Goal: Use online tool/utility: Utilize a website feature to perform a specific function

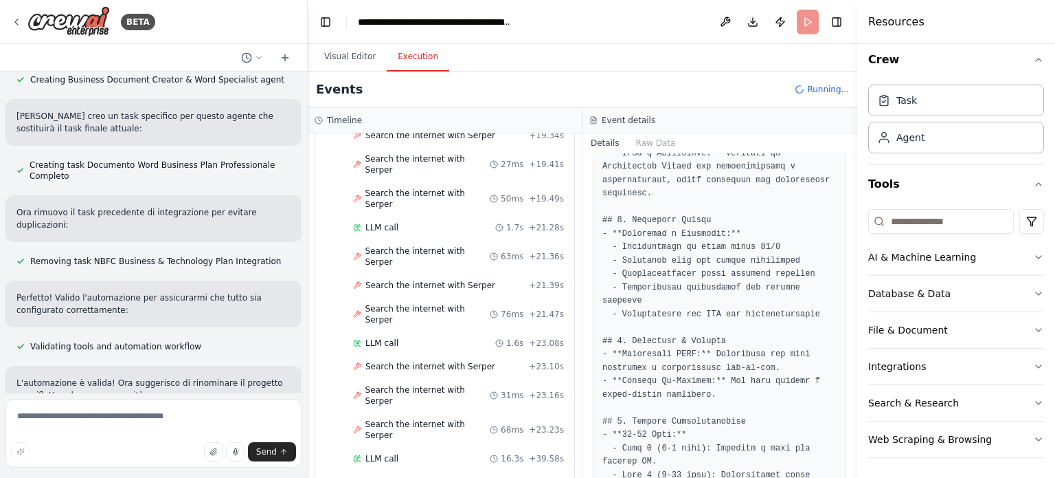
scroll to position [2642, 0]
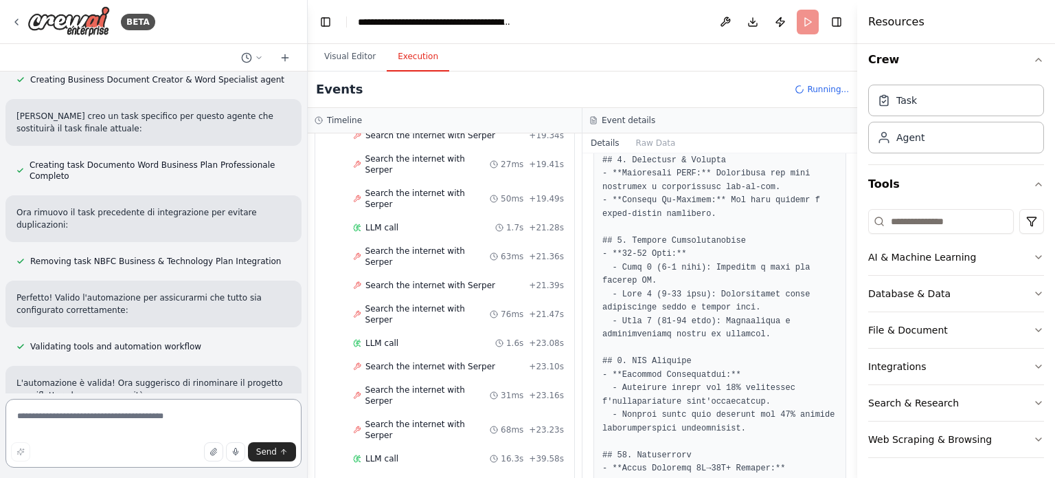
click at [116, 421] on textarea at bounding box center [153, 433] width 296 height 69
click at [210, 453] on button "button" at bounding box center [213, 451] width 19 height 19
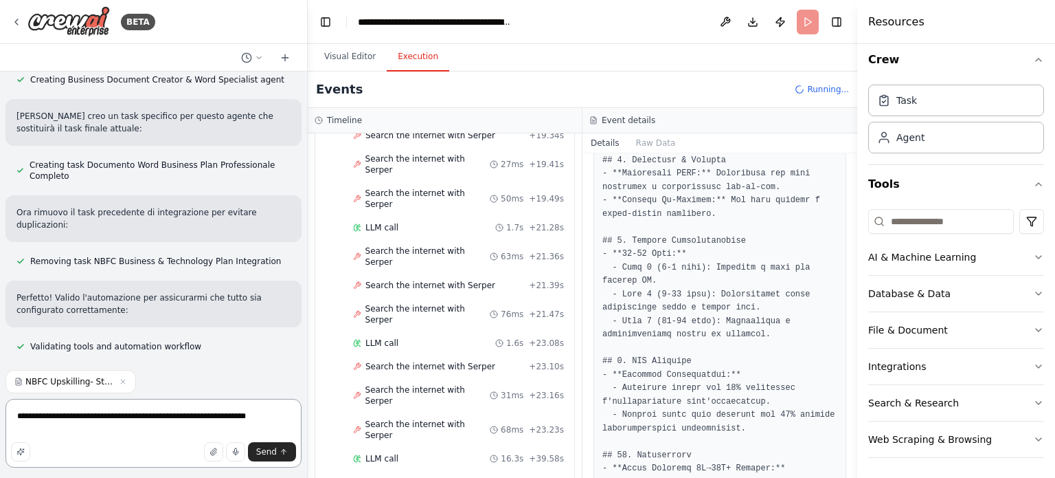
click at [126, 416] on textarea "**********" at bounding box center [153, 433] width 296 height 69
type textarea "**********"
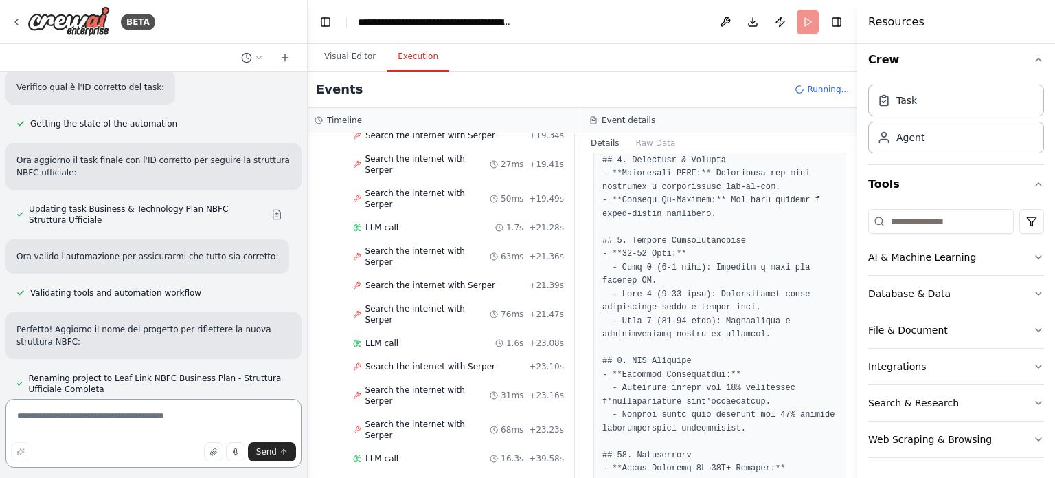
scroll to position [9793, 0]
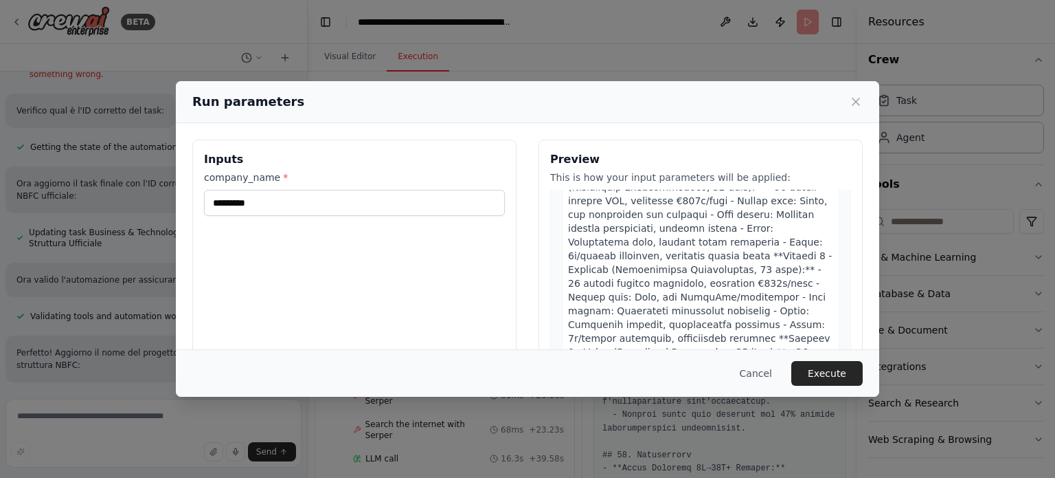
scroll to position [3812, 0]
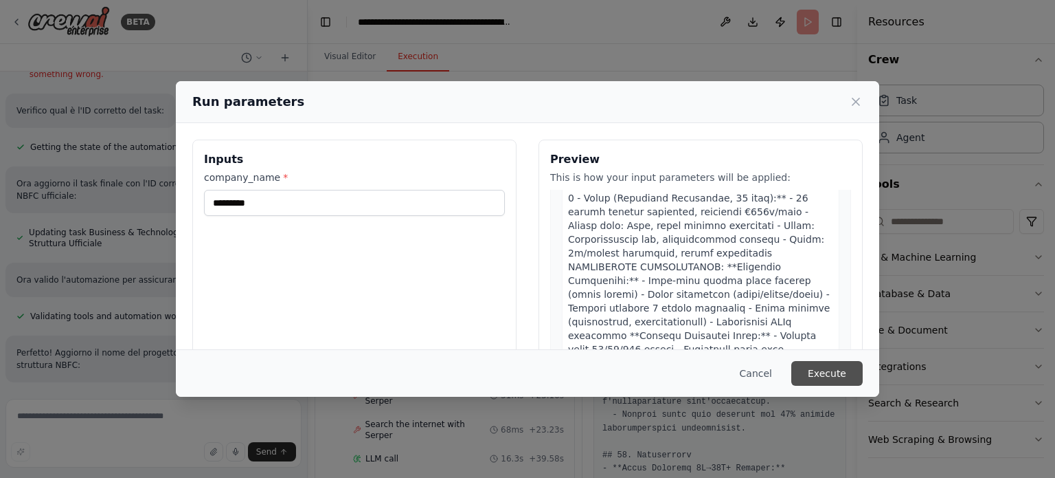
click at [833, 377] on button "Execute" at bounding box center [827, 373] width 71 height 25
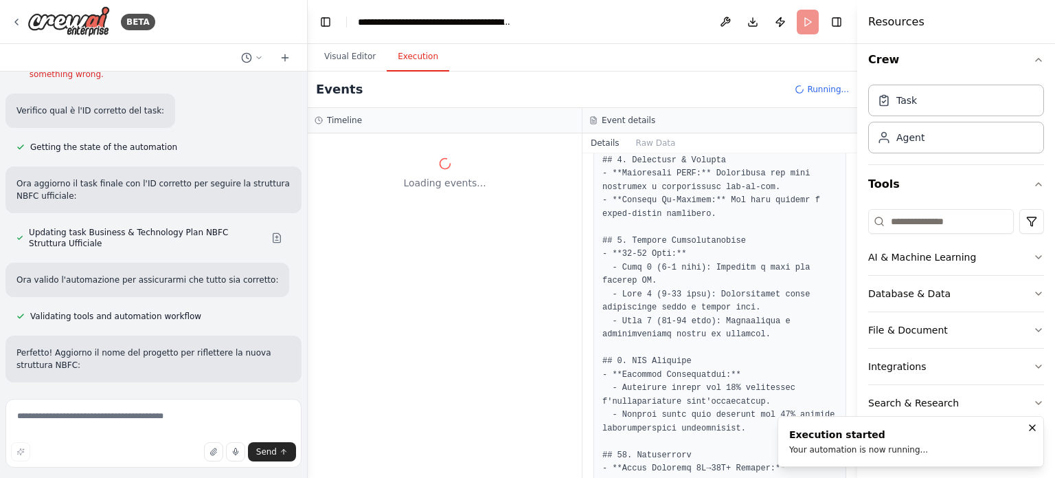
scroll to position [0, 0]
click at [612, 119] on h3 "Event details" at bounding box center [629, 120] width 54 height 11
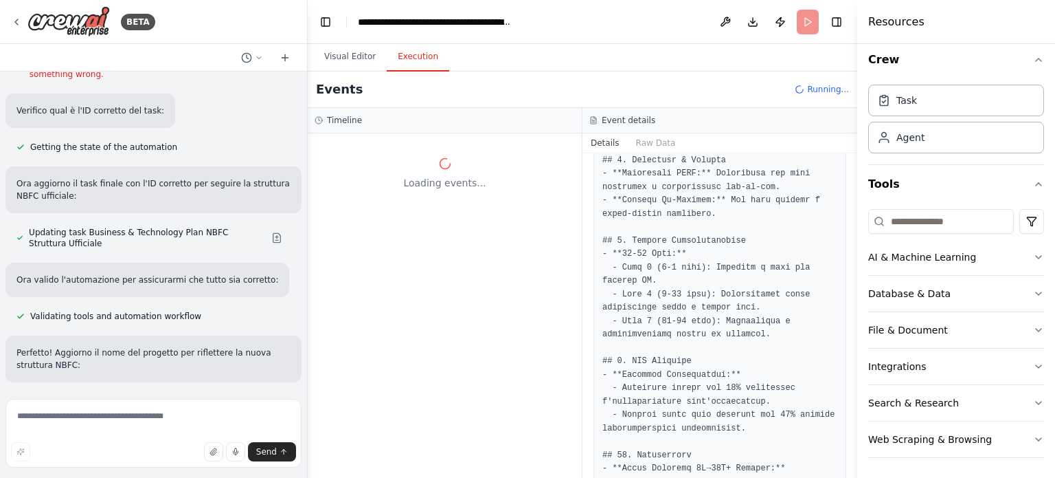
scroll to position [9793, 0]
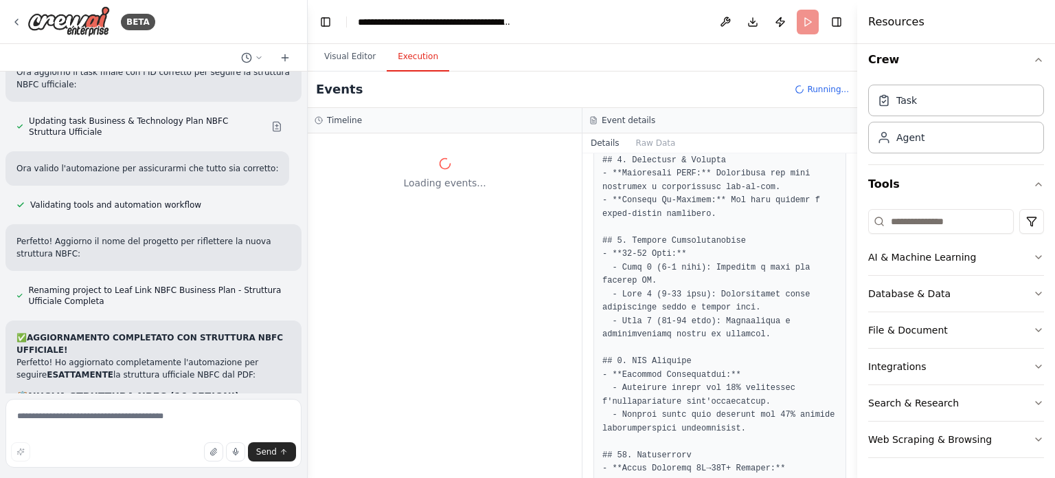
click at [411, 225] on div "Loading events..." at bounding box center [445, 305] width 274 height 344
click at [756, 32] on button "Download" at bounding box center [753, 22] width 22 height 25
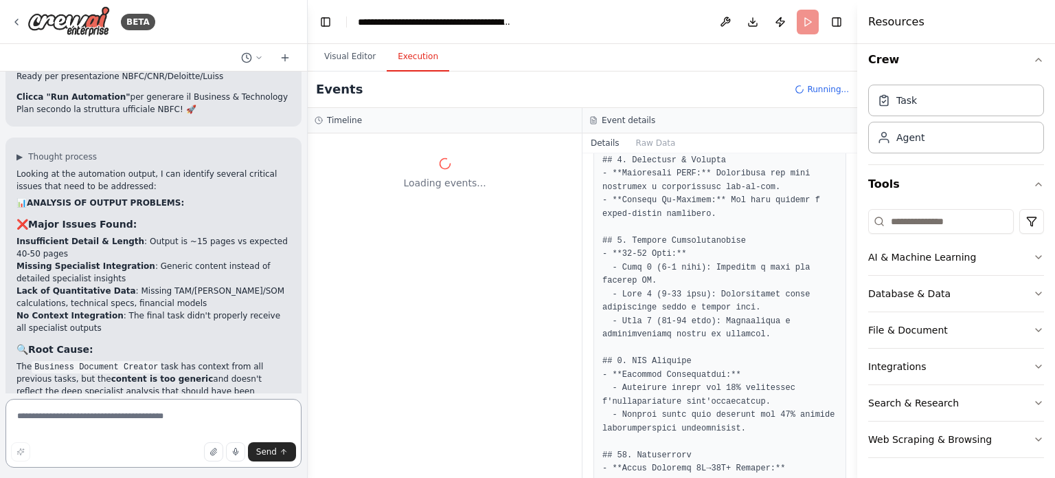
scroll to position [10655, 0]
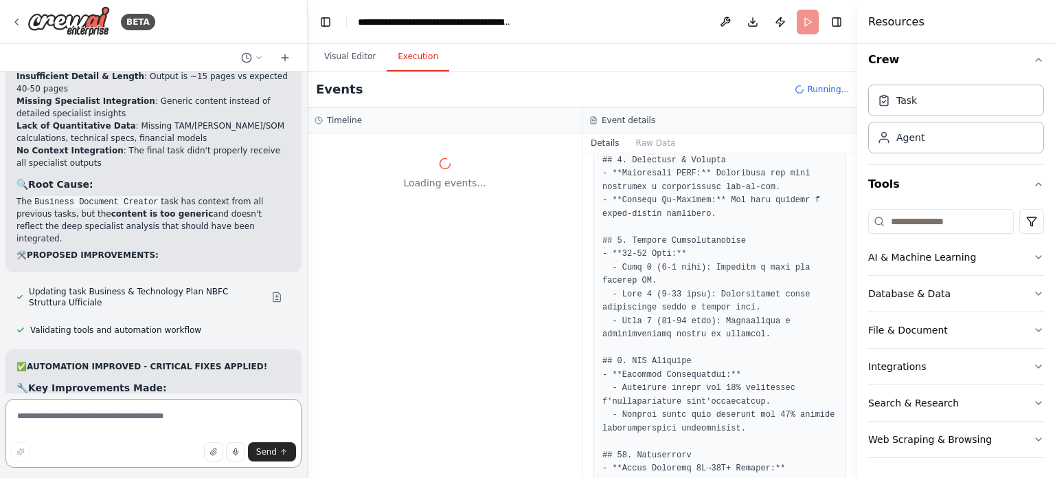
click at [102, 423] on textarea at bounding box center [153, 433] width 296 height 69
type textarea "**********"
click at [272, 454] on span "Send" at bounding box center [266, 451] width 21 height 11
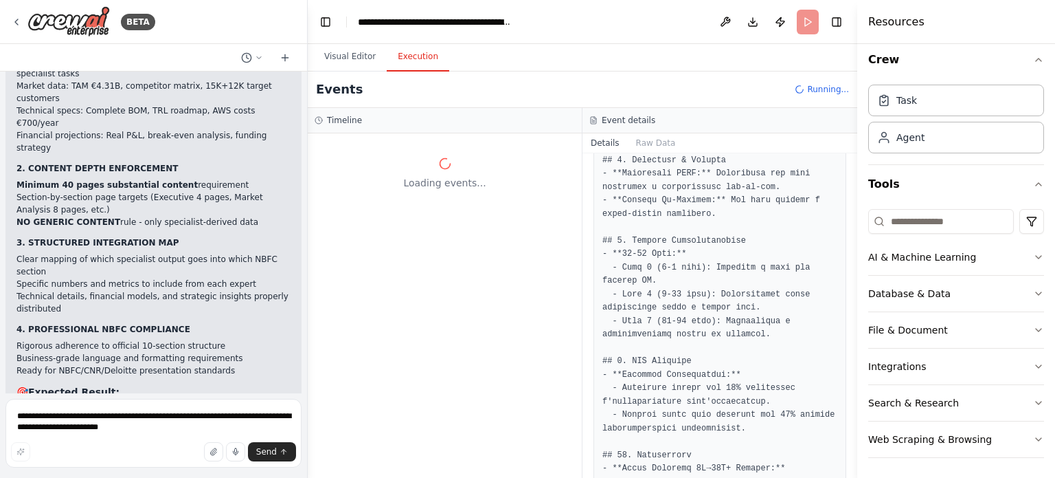
scroll to position [11027, 0]
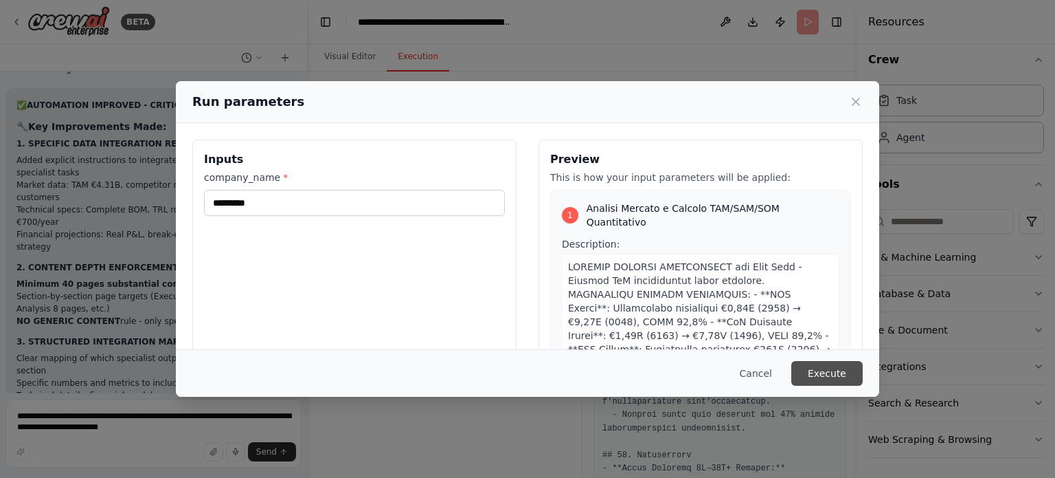
click at [825, 365] on button "Execute" at bounding box center [827, 373] width 71 height 25
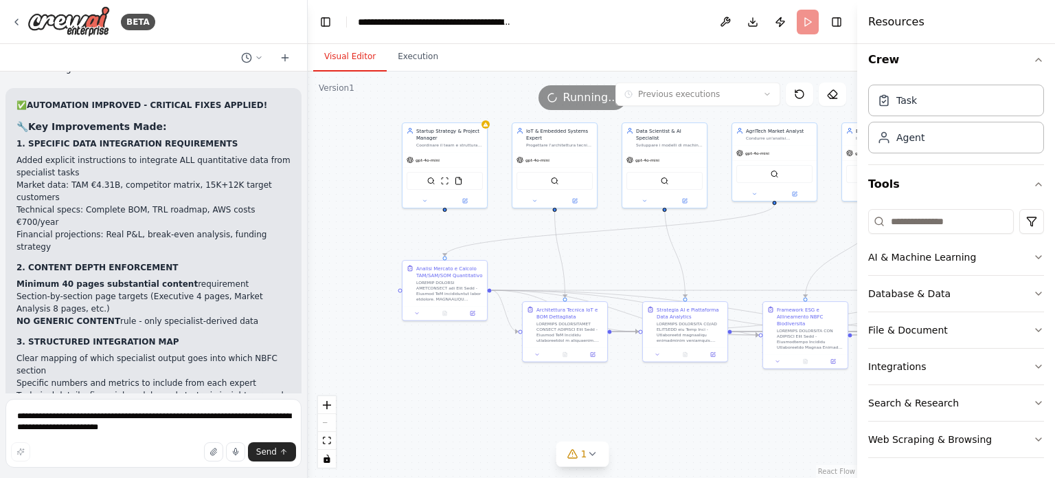
click at [326, 59] on button "Visual Editor" at bounding box center [350, 57] width 74 height 29
click at [587, 468] on div ".deletable-edge-delete-btn { width: 20px; height: 20px; border: 0px solid #ffff…" at bounding box center [583, 274] width 550 height 406
click at [588, 454] on icon at bounding box center [592, 453] width 11 height 11
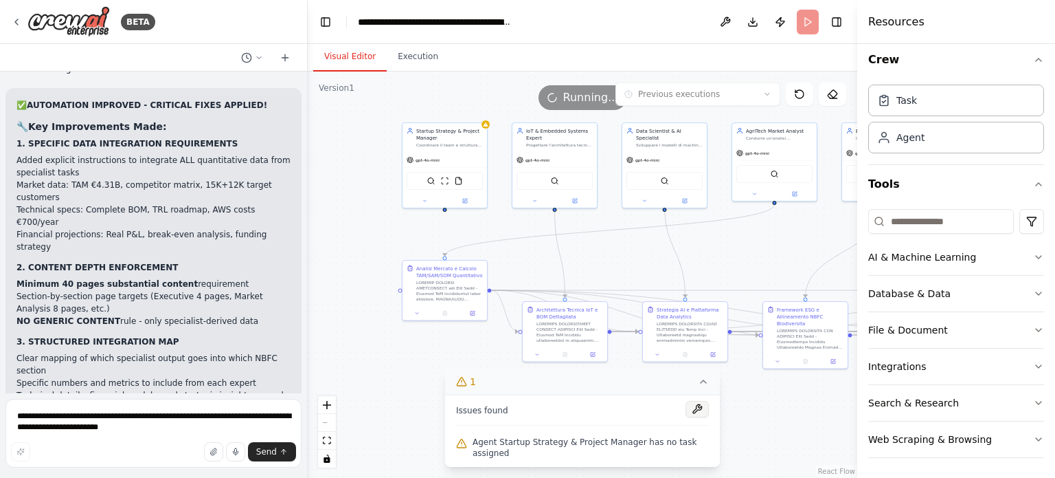
click at [686, 415] on button at bounding box center [697, 409] width 23 height 16
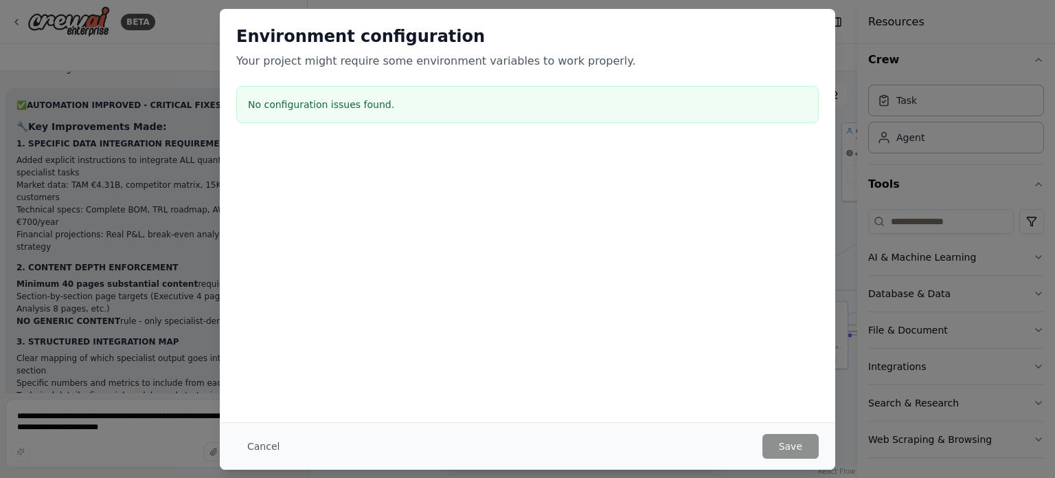
click at [276, 432] on div "Cancel Save" at bounding box center [528, 445] width 616 height 47
click at [881, 405] on div "Environment configuration Your project might require some environment variables…" at bounding box center [527, 239] width 1055 height 478
click at [154, 445] on div "Environment configuration Your project might require some environment variables…" at bounding box center [527, 239] width 1055 height 478
click at [259, 445] on button "Cancel" at bounding box center [263, 446] width 54 height 25
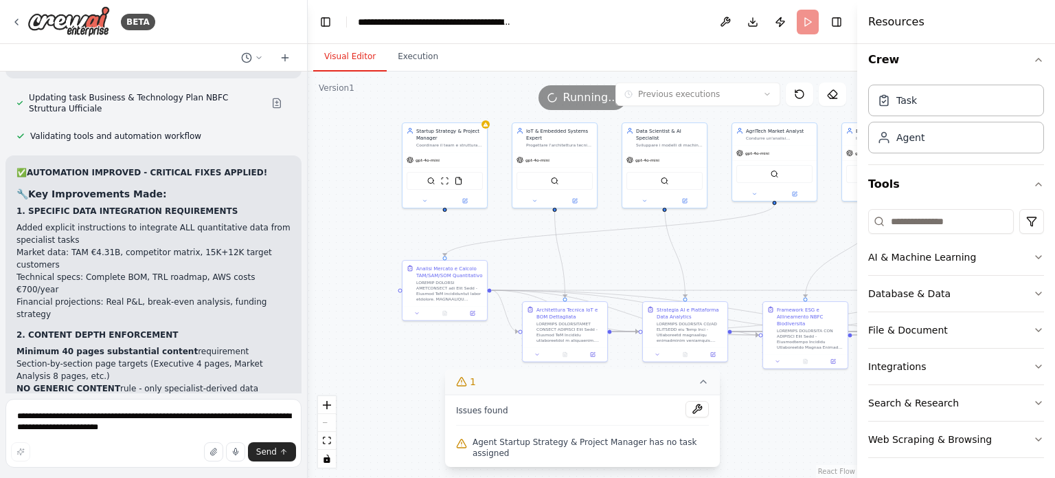
scroll to position [10835, 0]
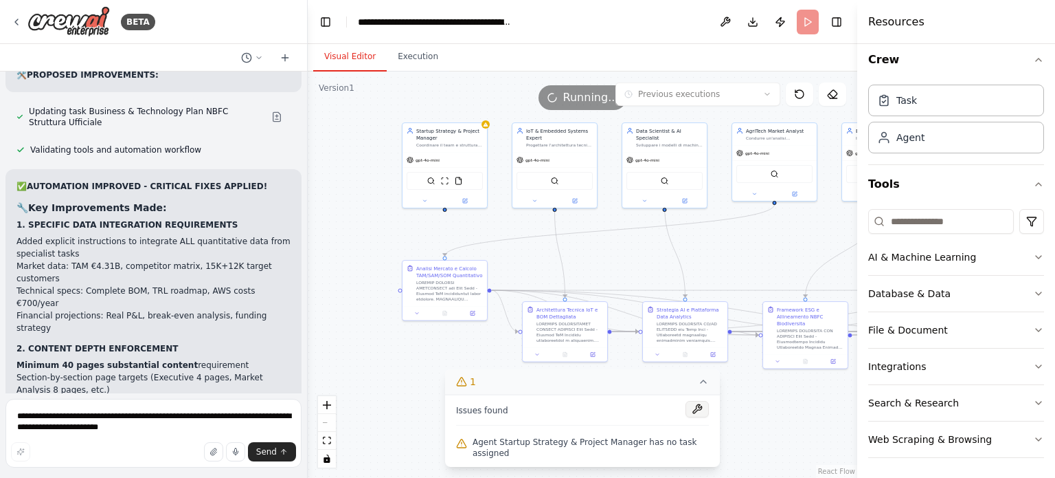
click at [701, 417] on button at bounding box center [697, 409] width 23 height 16
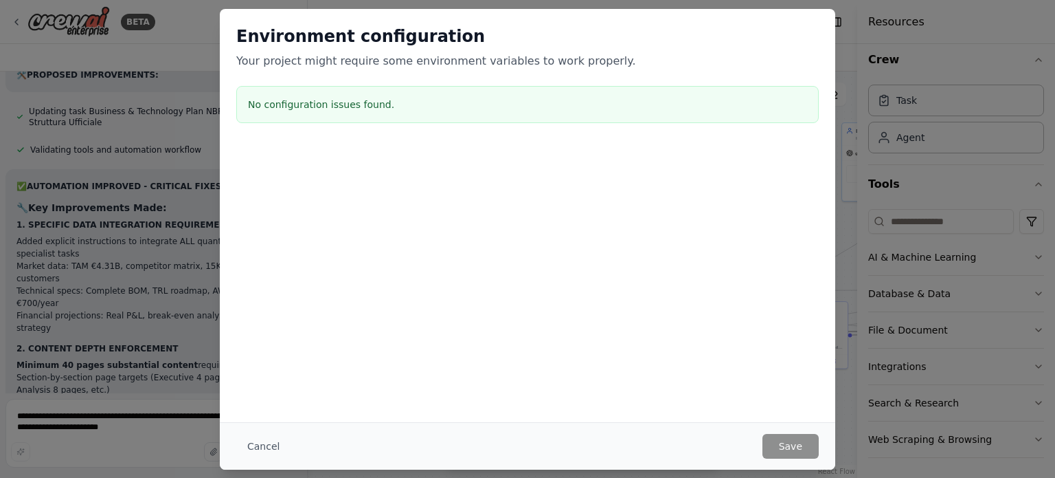
click at [388, 445] on div "Cancel Save" at bounding box center [527, 446] width 583 height 25
click at [360, 94] on div "No configuration issues found." at bounding box center [527, 104] width 583 height 37
click at [263, 447] on button "Cancel" at bounding box center [263, 446] width 54 height 25
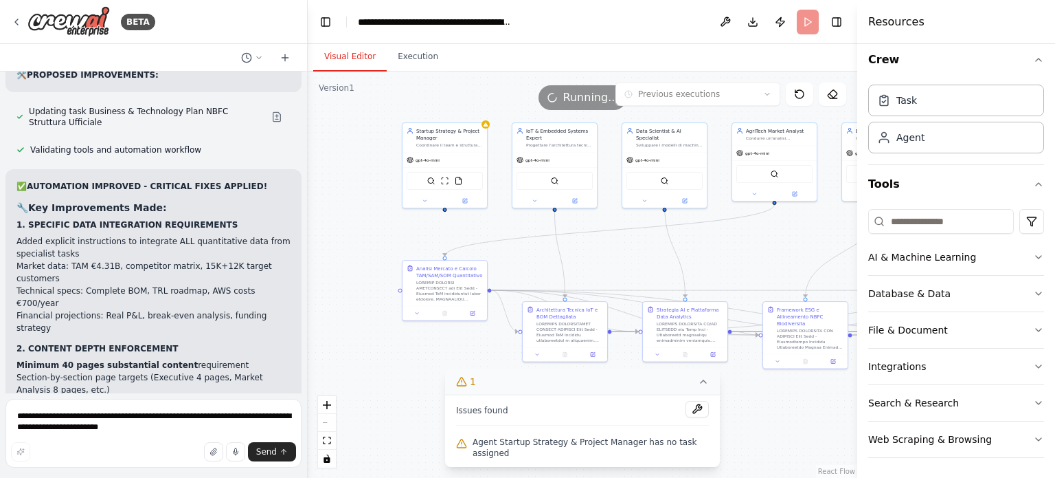
scroll to position [11027, 0]
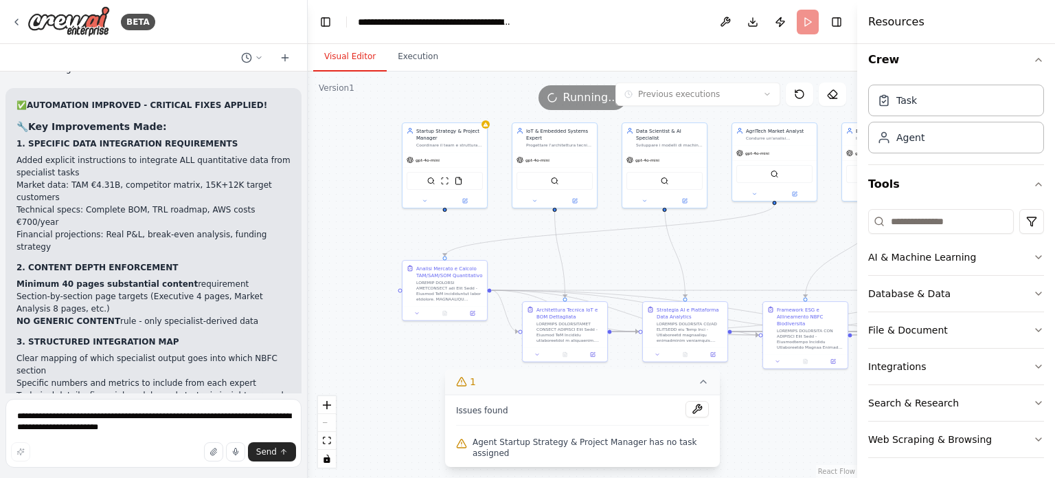
scroll to position [10960, 0]
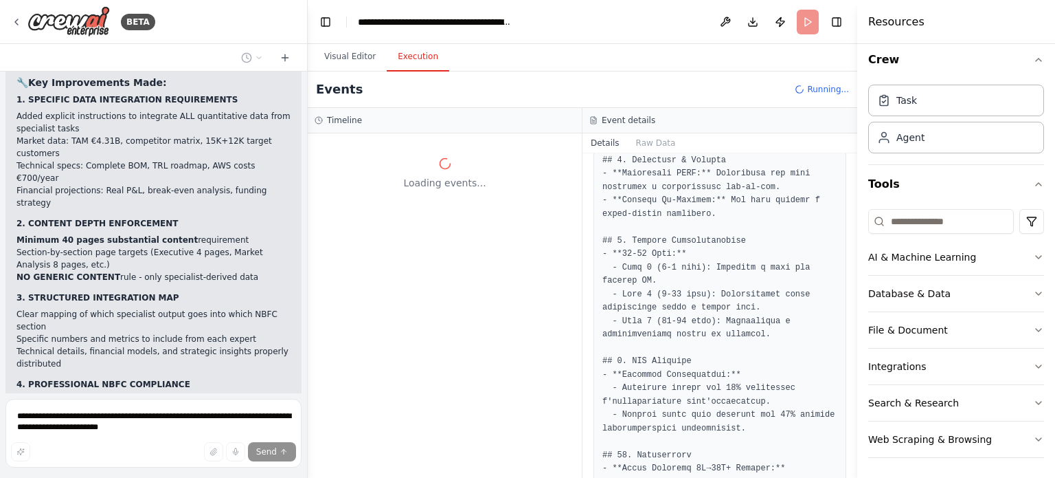
click at [409, 52] on button "Execution" at bounding box center [418, 57] width 63 height 29
click at [443, 205] on div "Loading events..." at bounding box center [445, 173] width 260 height 66
click at [809, 16] on header "**********" at bounding box center [583, 22] width 550 height 44
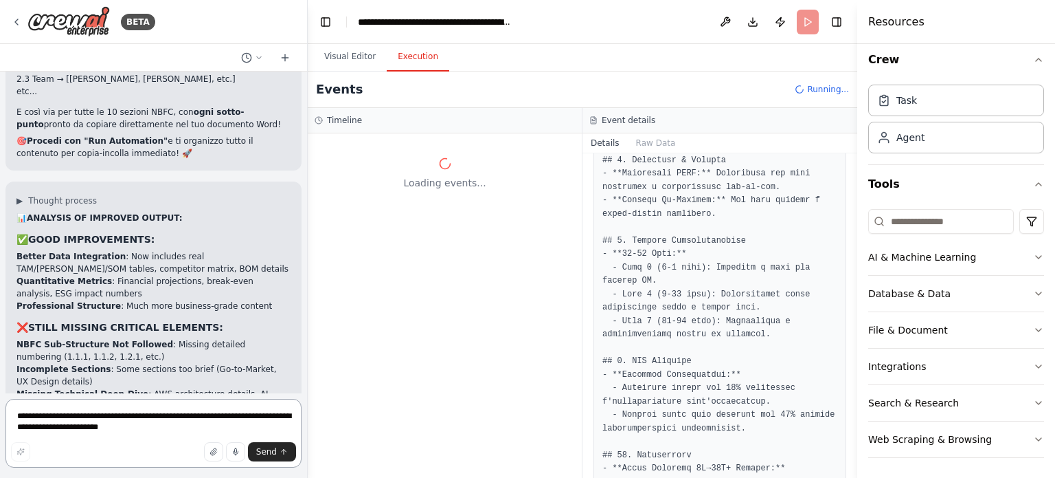
scroll to position [11779, 0]
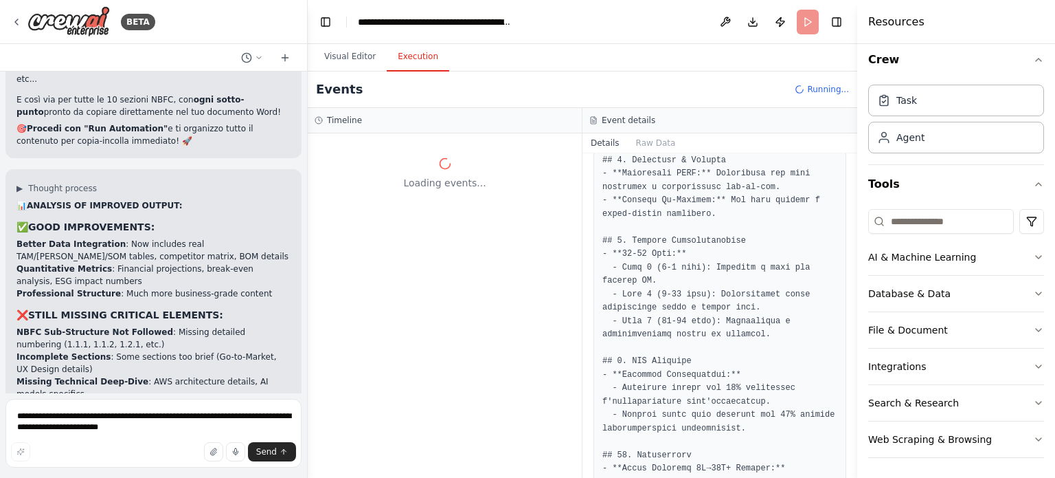
click at [361, 286] on div "Loading events..." at bounding box center [445, 305] width 274 height 344
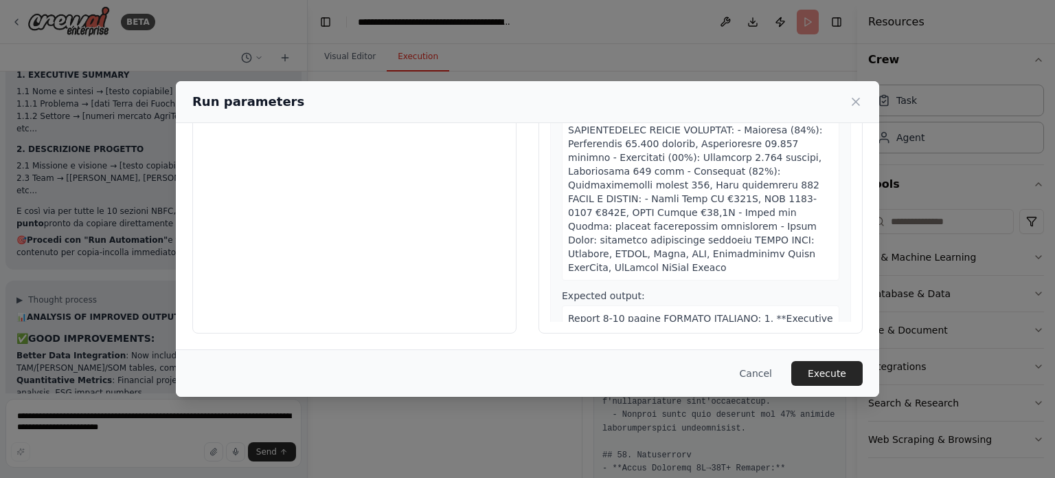
scroll to position [298, 0]
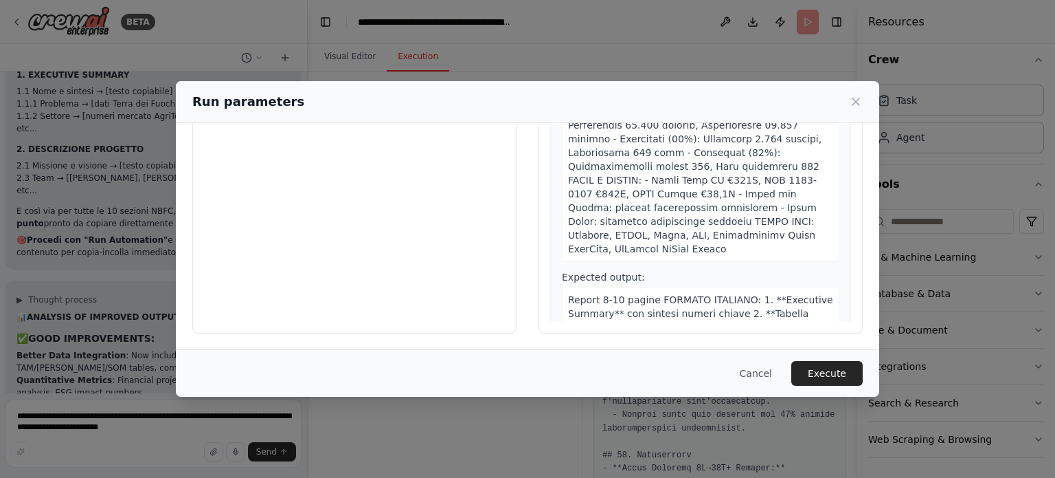
drag, startPoint x: 810, startPoint y: 374, endPoint x: 807, endPoint y: 363, distance: 10.7
click at [807, 363] on button "Execute" at bounding box center [827, 373] width 71 height 25
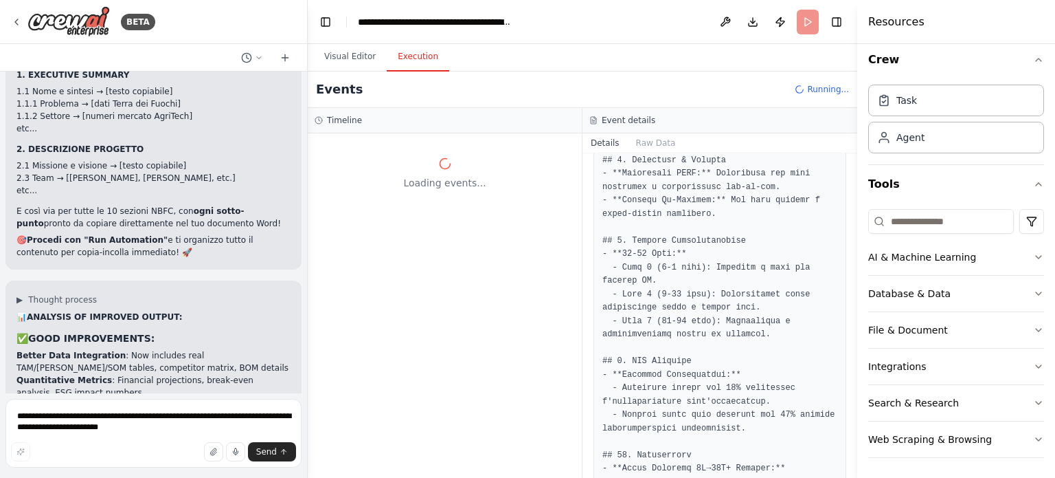
click at [816, 24] on header "**********" at bounding box center [583, 22] width 550 height 44
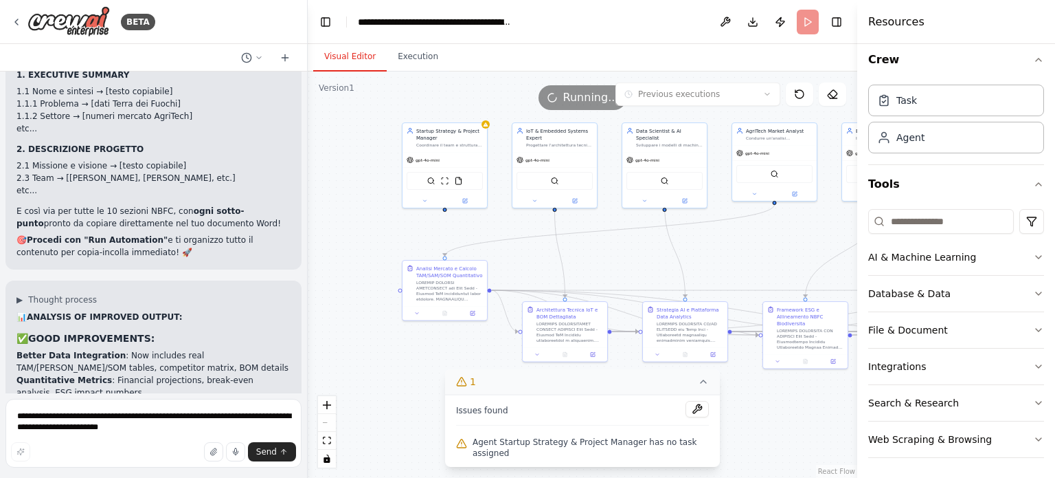
click at [339, 53] on button "Visual Editor" at bounding box center [350, 57] width 74 height 29
click at [472, 126] on div "Startup Strategy & Project Manager" at bounding box center [449, 132] width 67 height 14
click at [487, 130] on div "Startup Strategy & Project Manager Coordinare il team e strutturare un business…" at bounding box center [445, 163] width 86 height 86
drag, startPoint x: 525, startPoint y: 447, endPoint x: 702, endPoint y: 414, distance: 180.3
click at [702, 414] on div "Issues found Agent Startup Strategy & Project Manager has no task assigned" at bounding box center [582, 430] width 275 height 72
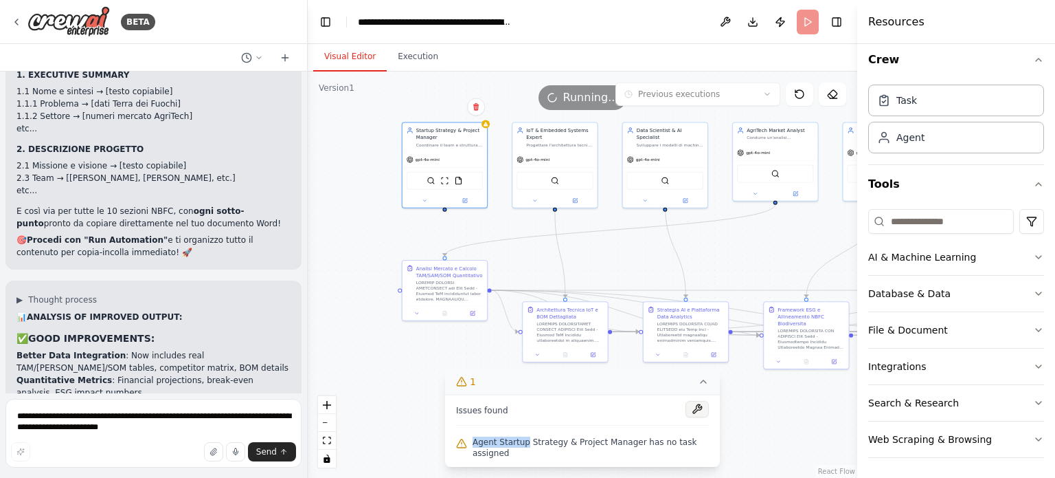
click at [702, 414] on button at bounding box center [697, 409] width 23 height 16
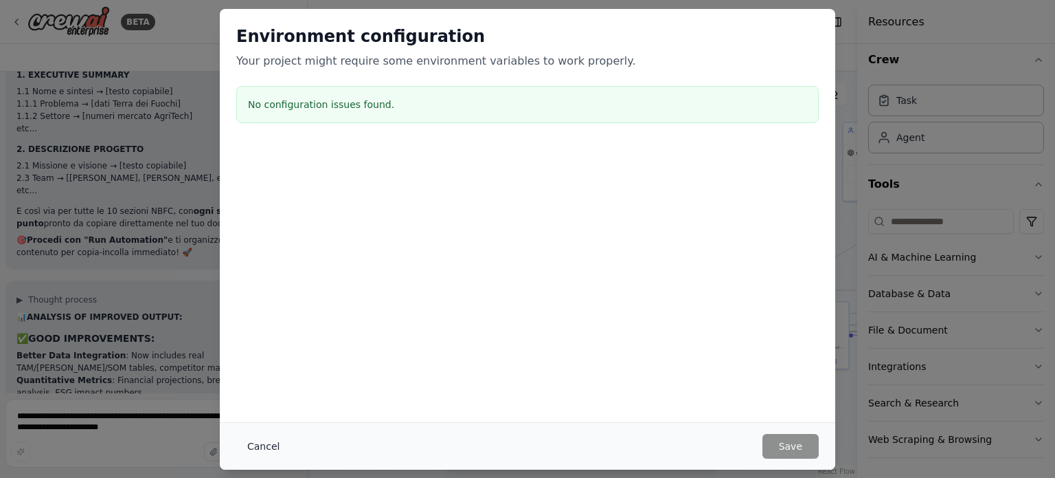
click at [253, 445] on button "Cancel" at bounding box center [263, 446] width 54 height 25
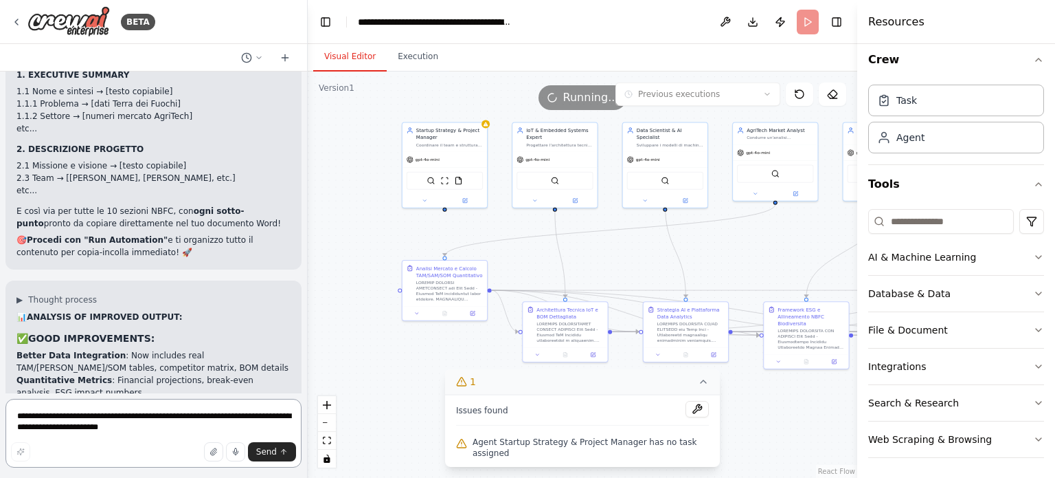
click at [147, 427] on textarea "**********" at bounding box center [153, 433] width 296 height 69
click at [775, 21] on button "Publish" at bounding box center [781, 22] width 22 height 25
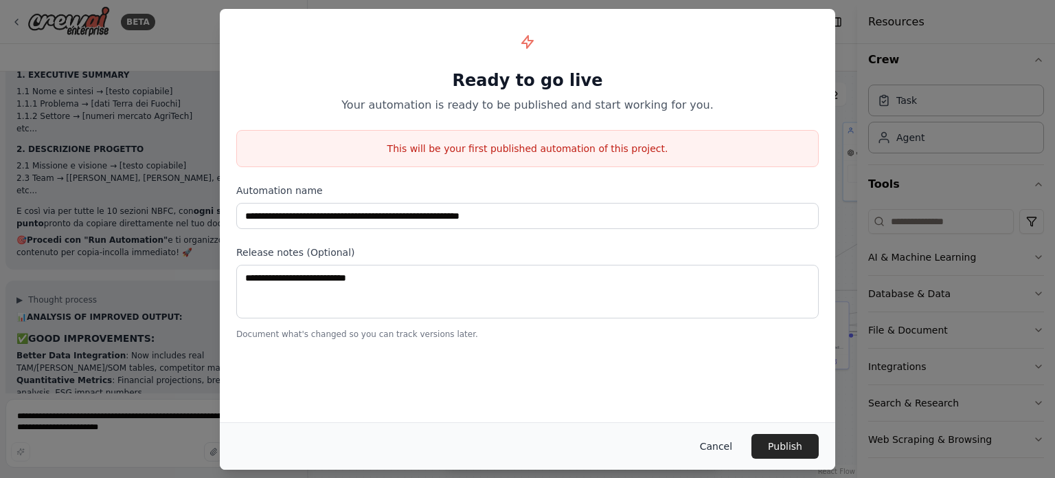
click at [723, 440] on button "Cancel" at bounding box center [716, 446] width 54 height 25
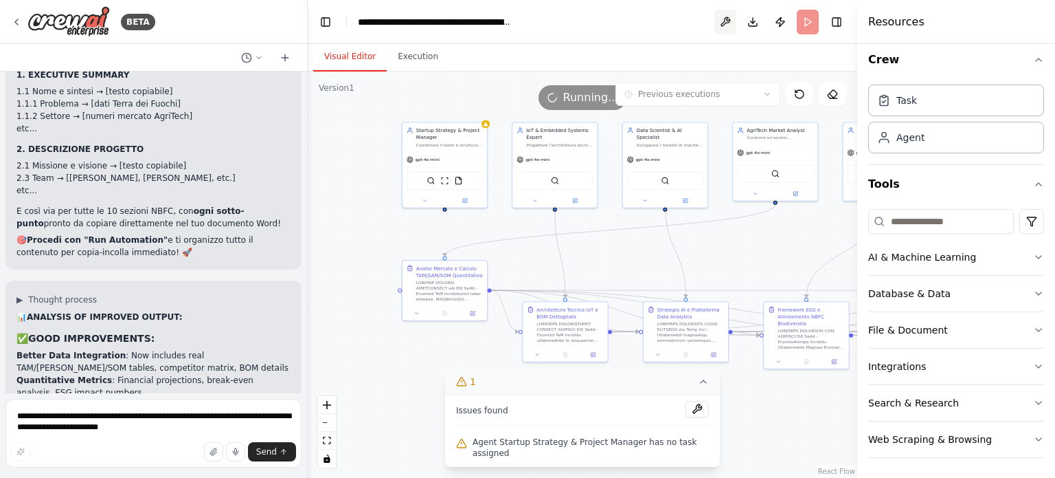
click at [726, 24] on button at bounding box center [726, 22] width 22 height 25
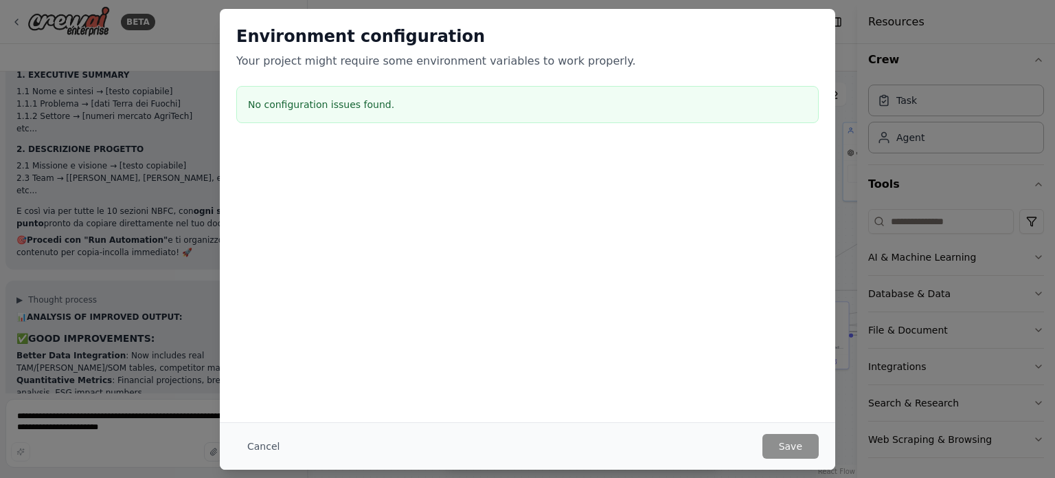
click at [849, 58] on div "Environment configuration Your project might require some environment variables…" at bounding box center [527, 239] width 1055 height 478
click at [271, 440] on button "Cancel" at bounding box center [263, 446] width 54 height 25
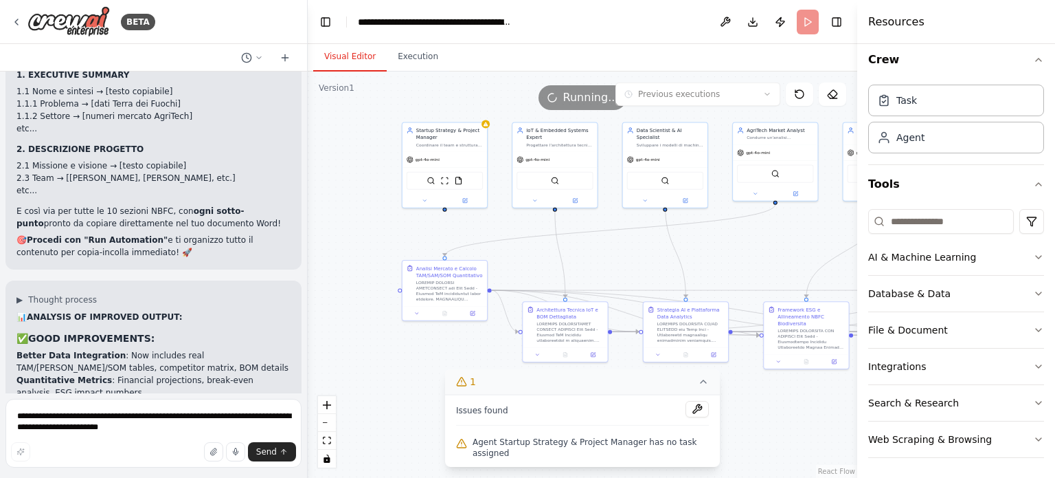
click at [418, 71] on div ".deletable-edge-delete-btn { width: 20px; height: 20px; border: 0px solid #ffff…" at bounding box center [583, 274] width 550 height 406
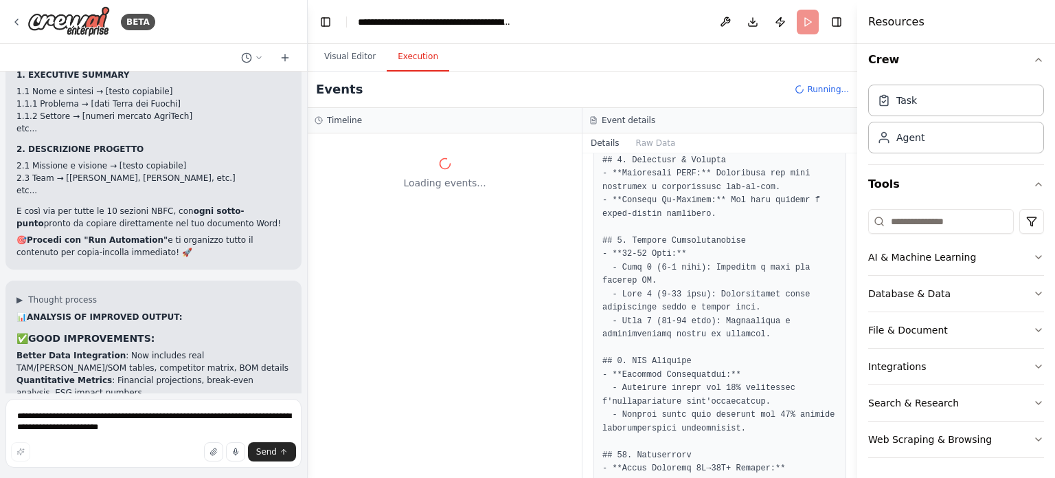
click at [415, 58] on button "Execution" at bounding box center [418, 57] width 63 height 29
click at [981, 95] on div "Task" at bounding box center [957, 100] width 176 height 32
click at [912, 251] on div "AI & Machine Learning" at bounding box center [923, 257] width 108 height 14
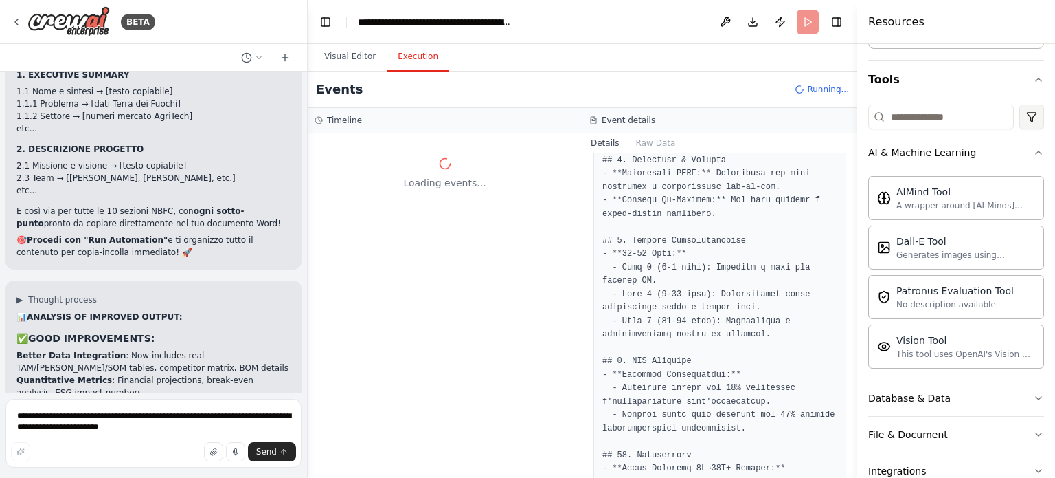
scroll to position [70, 0]
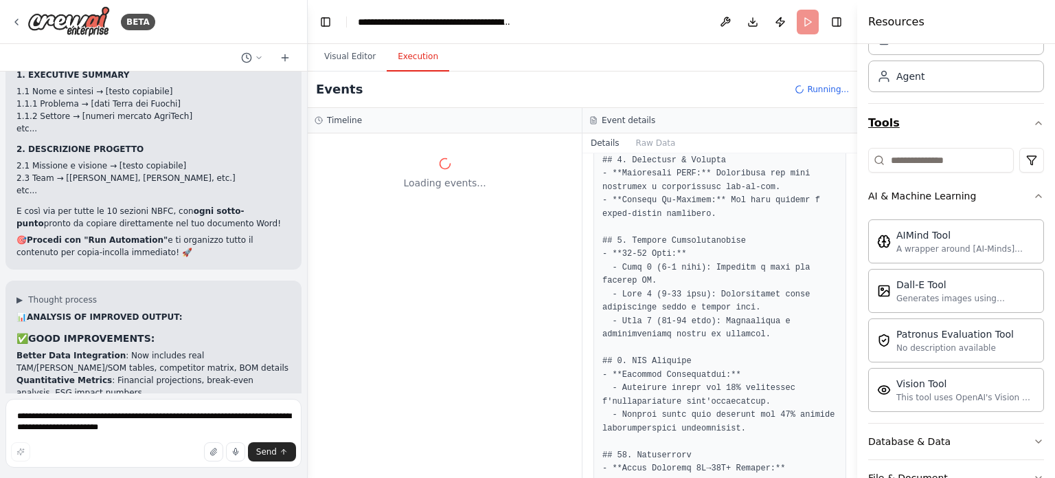
click at [1033, 117] on icon "button" at bounding box center [1038, 122] width 11 height 11
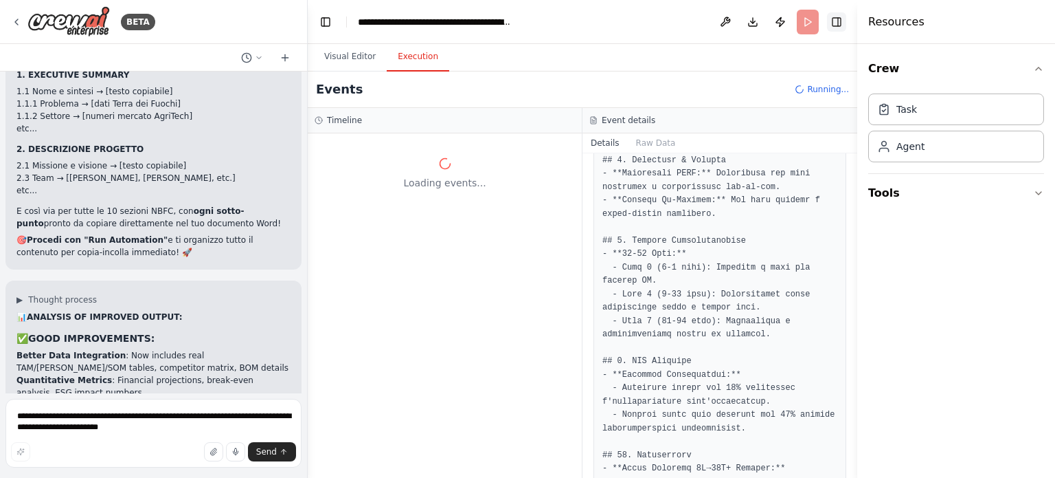
click at [837, 22] on button "Toggle Right Sidebar" at bounding box center [836, 21] width 19 height 19
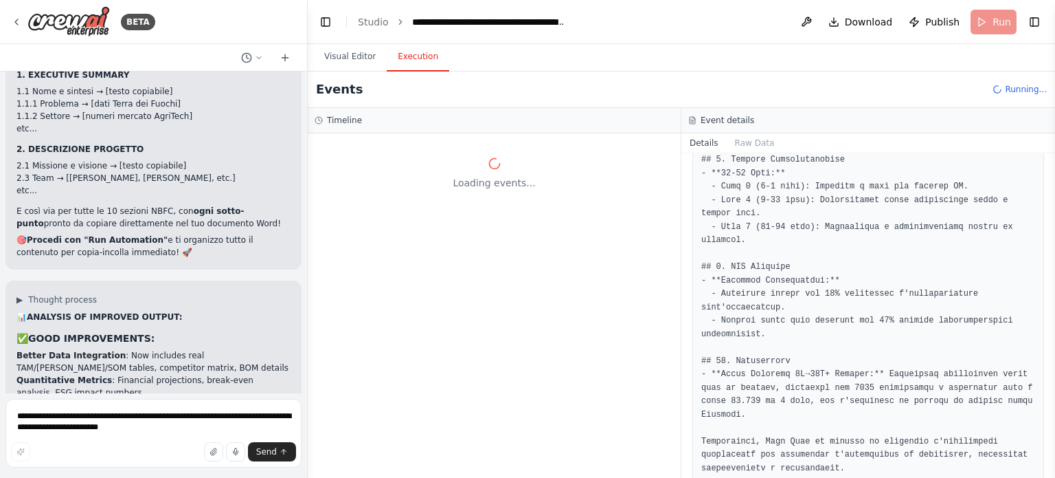
click at [992, 21] on header "**********" at bounding box center [682, 22] width 748 height 44
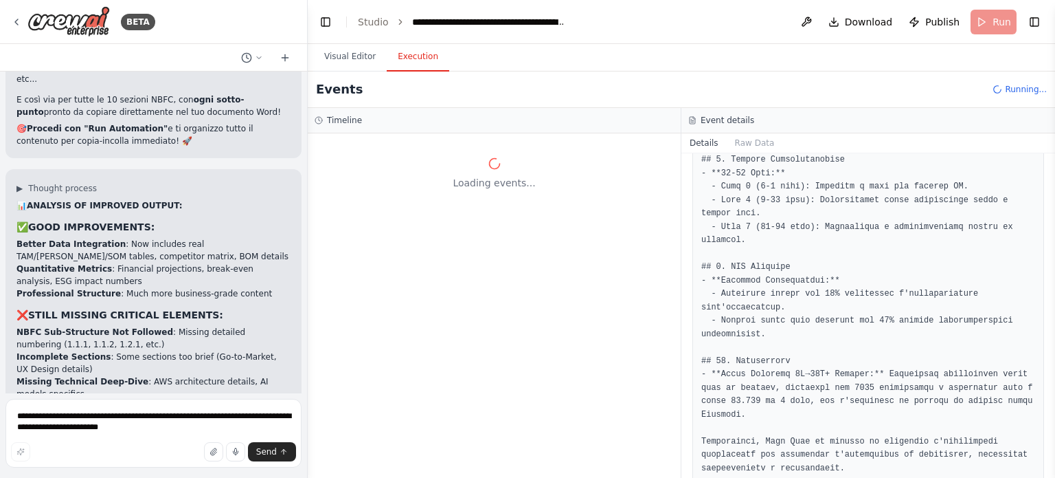
click at [482, 102] on div "Events Running..." at bounding box center [682, 89] width 748 height 36
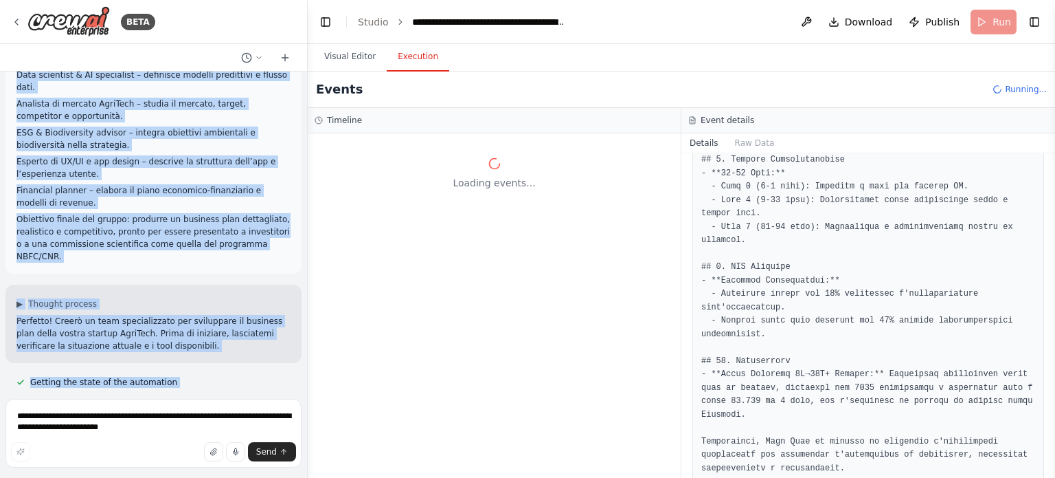
scroll to position [538, 0]
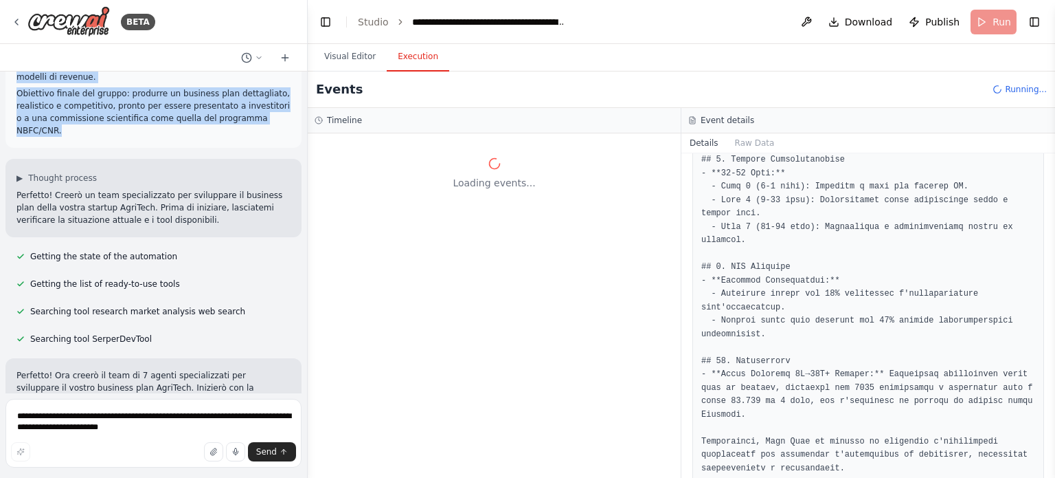
drag, startPoint x: 14, startPoint y: 98, endPoint x: 270, endPoint y: 83, distance: 256.0
copy div "Sto creando un gruppo di lavoro per sviluppare il business plan di una startup …"
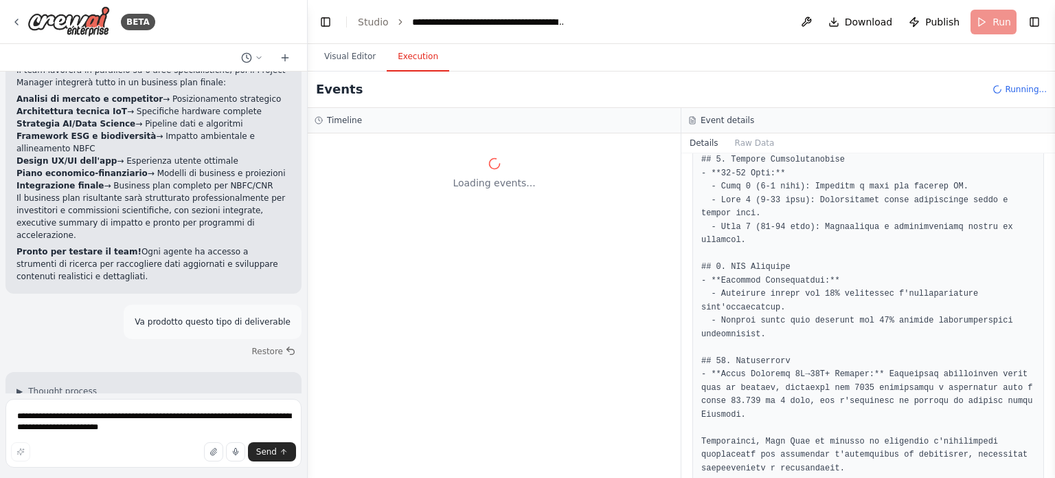
scroll to position [2142, 0]
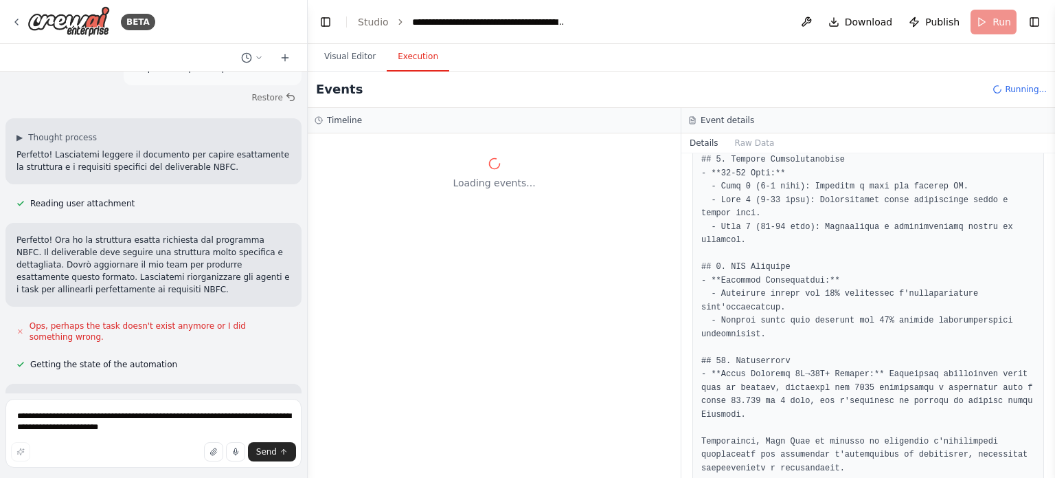
click at [302, 139] on div at bounding box center [304, 239] width 5 height 478
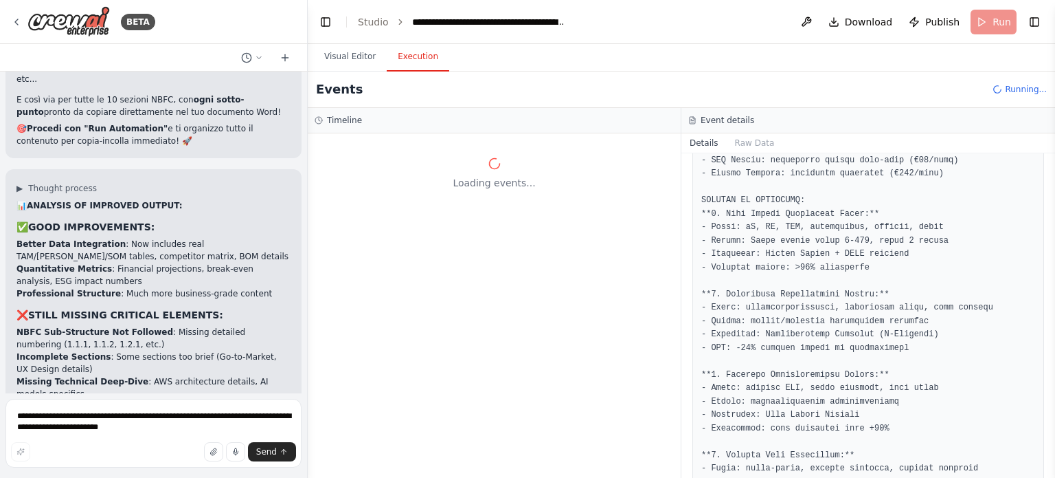
scroll to position [0, 0]
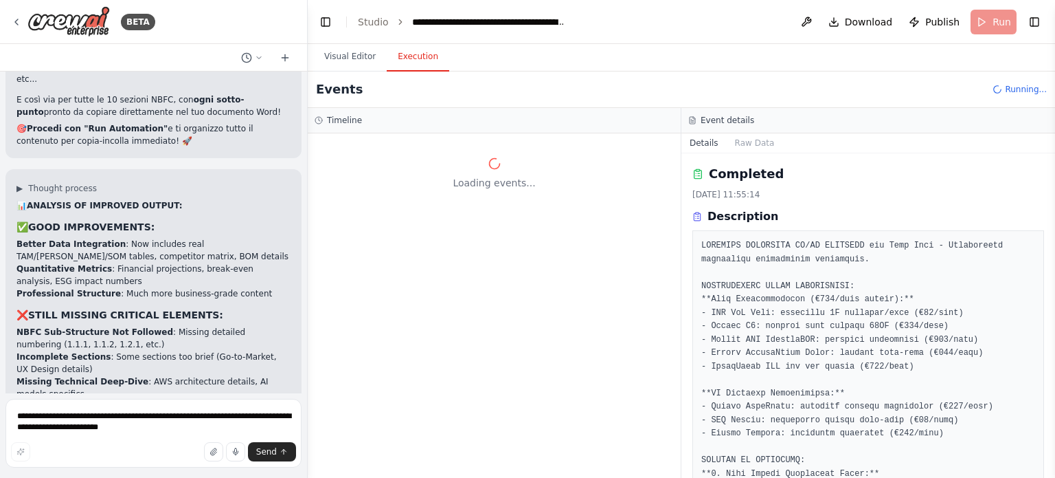
click at [695, 135] on button "Details" at bounding box center [704, 142] width 45 height 19
click at [542, 197] on div "Loading events..." at bounding box center [494, 173] width 359 height 66
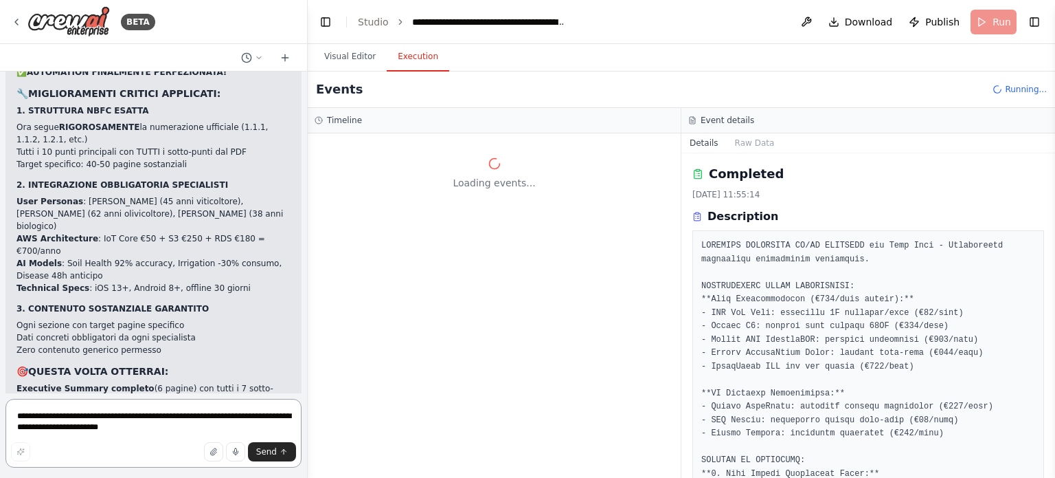
scroll to position [12234, 0]
click at [69, 416] on textarea "**********" at bounding box center [153, 433] width 296 height 69
type textarea "*****"
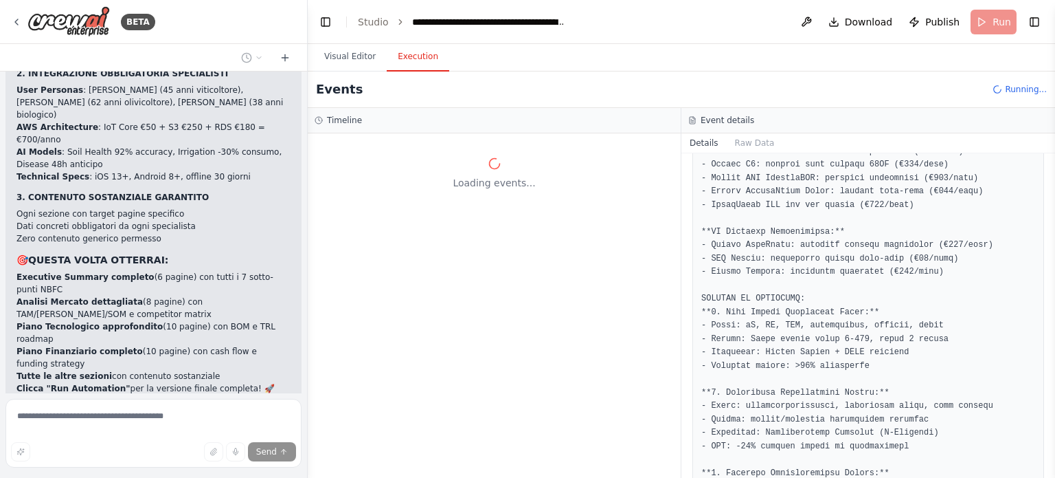
scroll to position [0, 0]
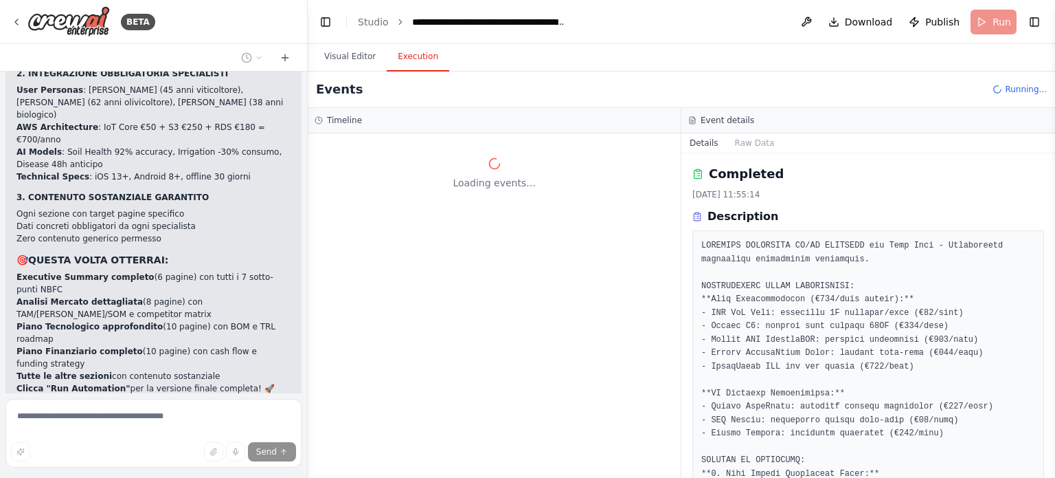
click at [739, 166] on h2 "Completed" at bounding box center [746, 173] width 75 height 19
click at [698, 141] on button "Details" at bounding box center [704, 142] width 45 height 19
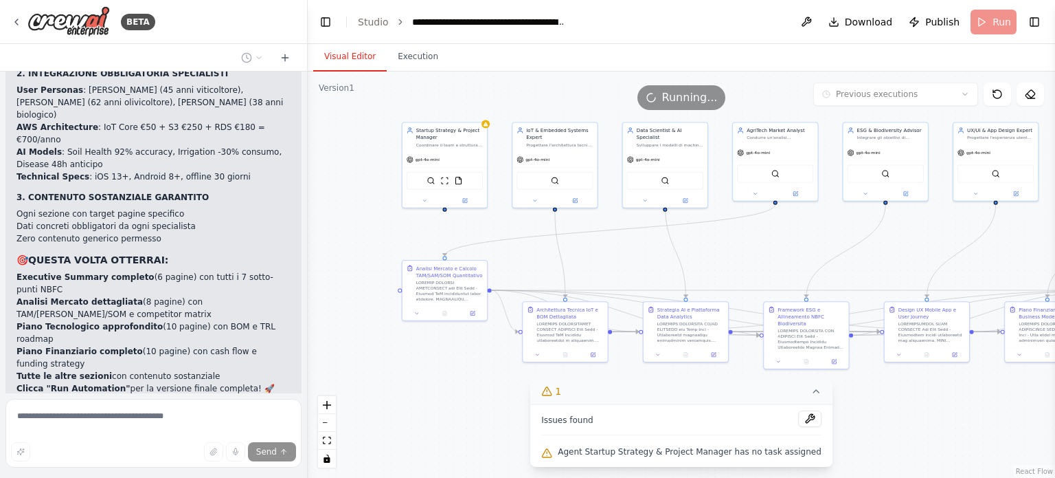
click at [350, 44] on button "Visual Editor" at bounding box center [350, 57] width 74 height 29
click at [359, 40] on header "**********" at bounding box center [682, 22] width 748 height 44
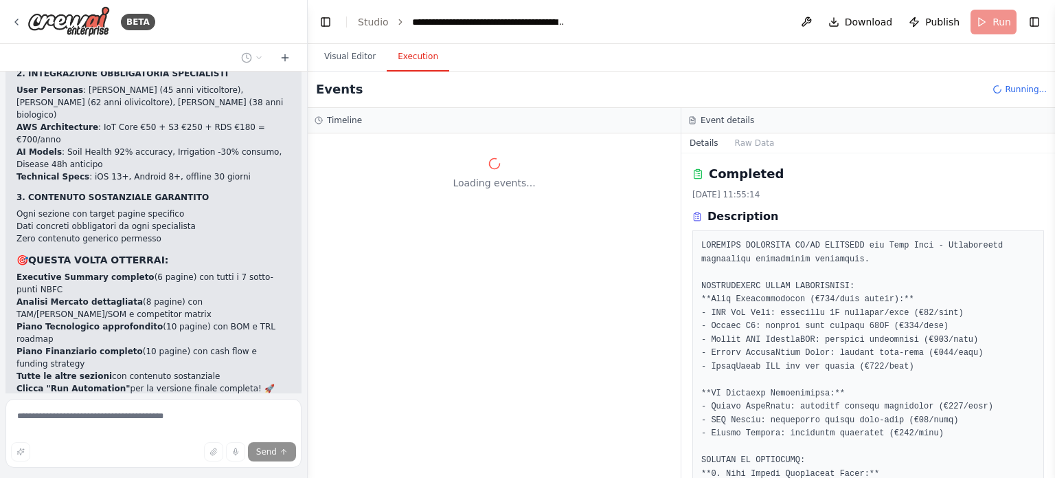
click at [397, 65] on button "Execution" at bounding box center [418, 57] width 63 height 29
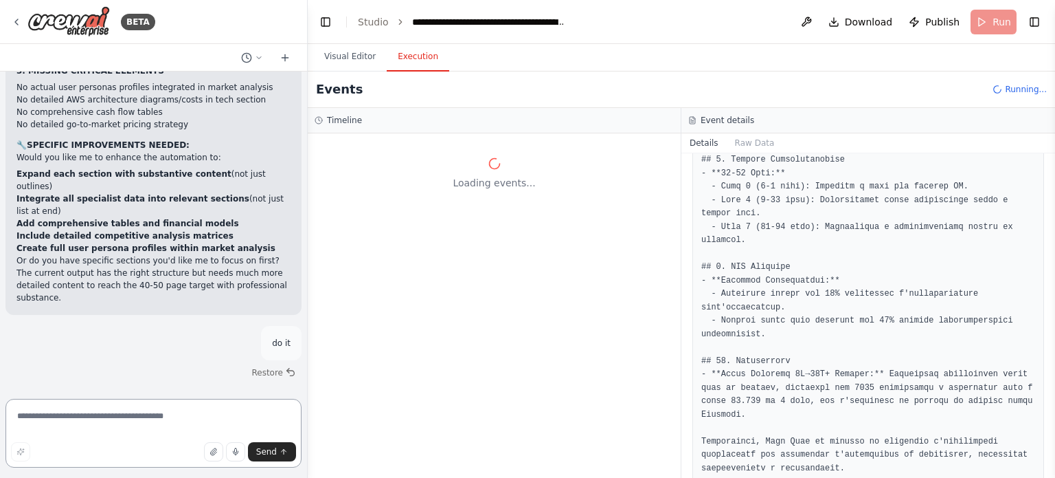
scroll to position [13068, 0]
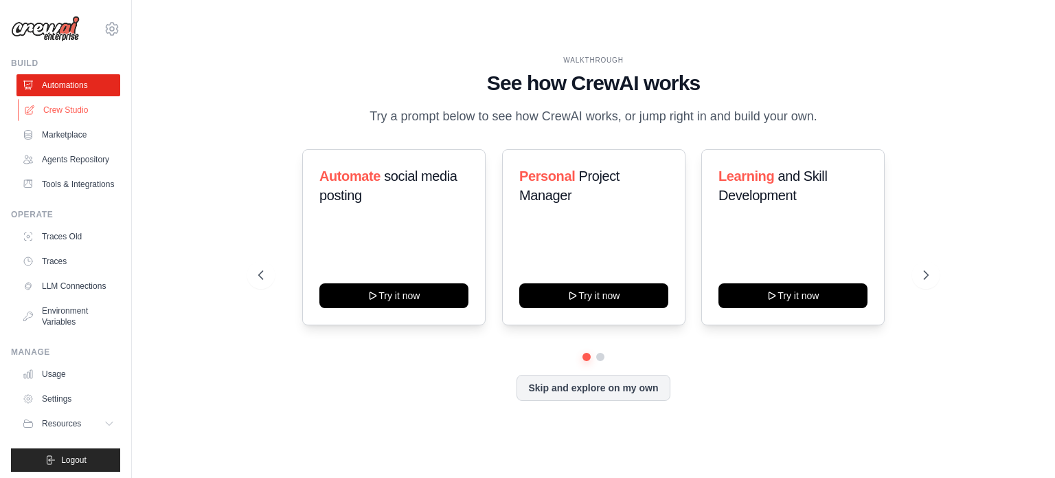
click at [66, 107] on link "Crew Studio" at bounding box center [70, 110] width 104 height 22
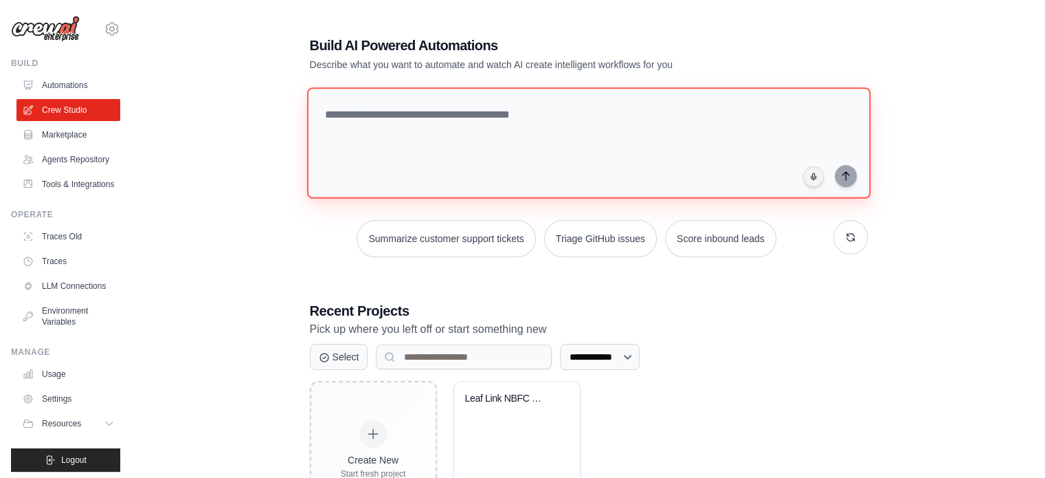
click at [363, 119] on textarea at bounding box center [587, 142] width 563 height 111
paste textarea "**********"
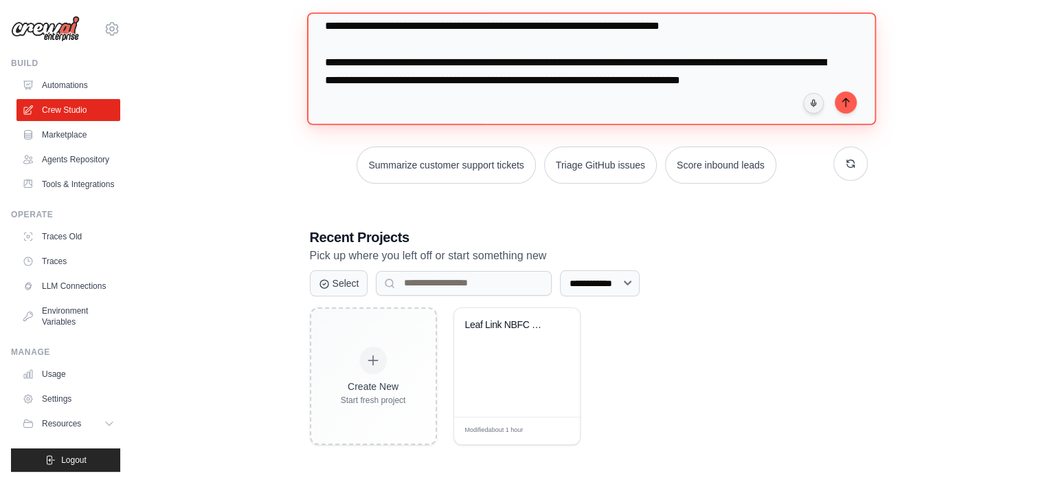
scroll to position [74, 0]
type textarea "**********"
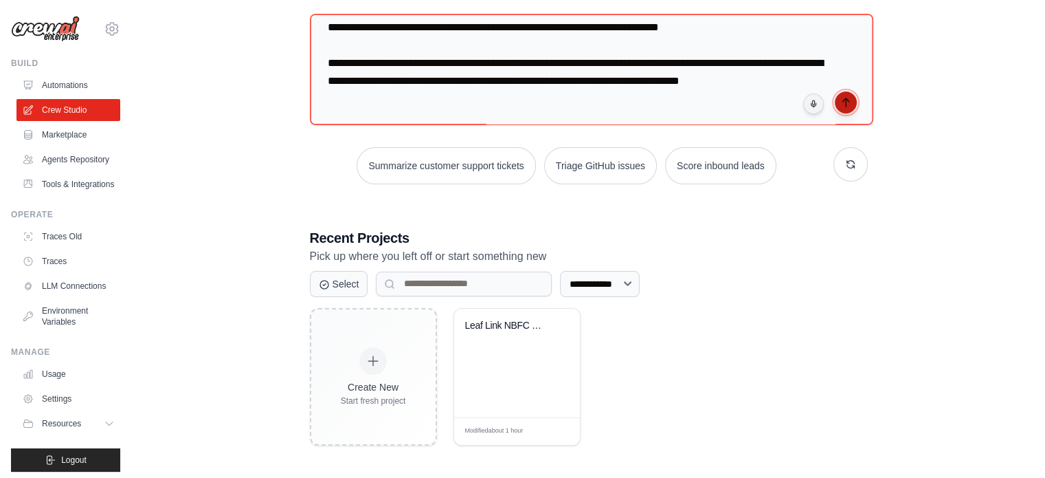
click at [841, 92] on button "submit" at bounding box center [846, 102] width 22 height 22
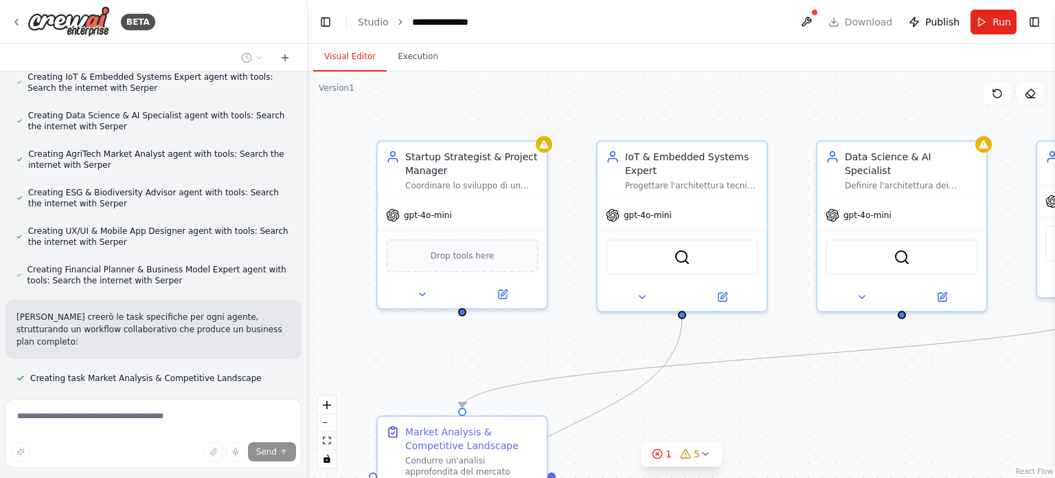
scroll to position [1077, 0]
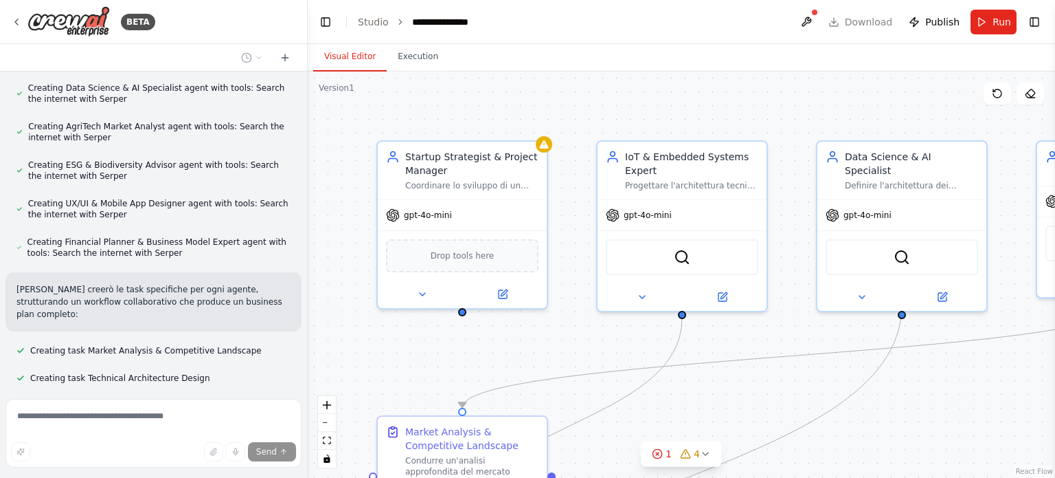
click at [967, 392] on div ".deletable-edge-delete-btn { width: 20px; height: 20px; border: 0px solid #ffff…" at bounding box center [682, 274] width 748 height 406
click at [704, 456] on icon at bounding box center [705, 453] width 11 height 11
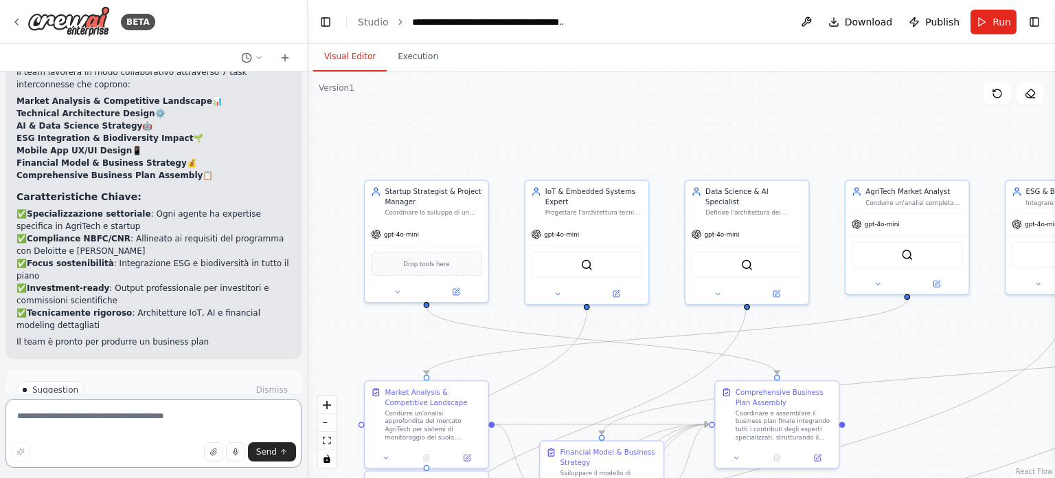
scroll to position [1960, 0]
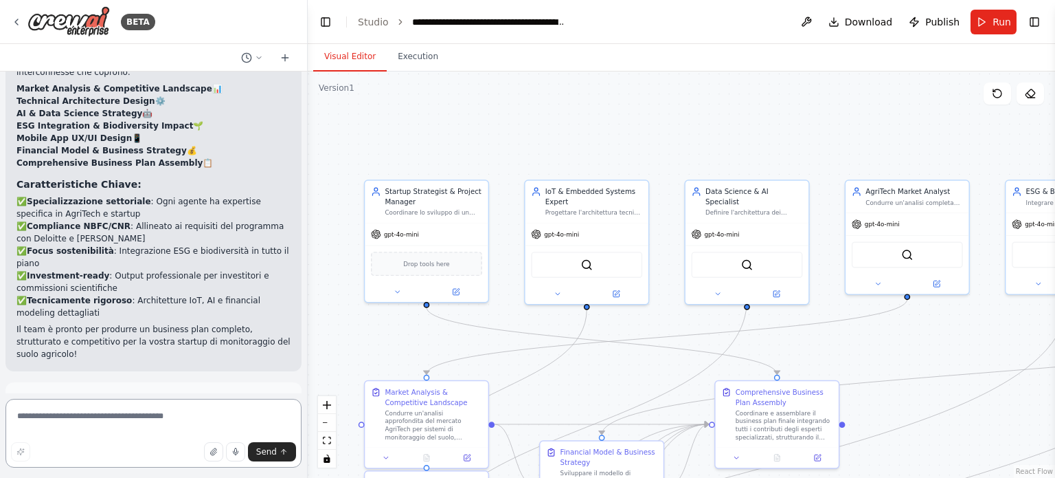
click at [117, 412] on textarea at bounding box center [153, 433] width 296 height 69
click at [216, 450] on icon "button" at bounding box center [214, 451] width 8 height 8
click at [113, 417] on textarea at bounding box center [153, 433] width 296 height 69
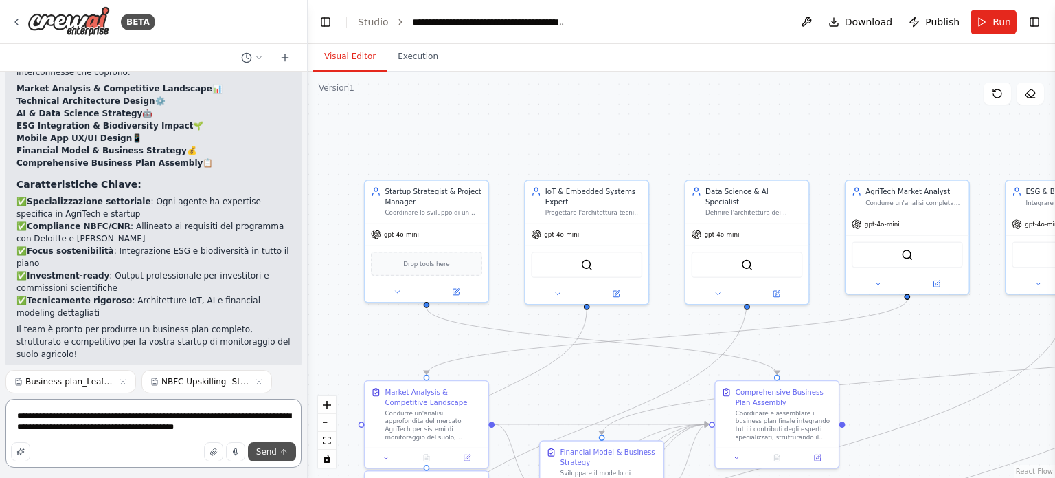
type textarea "**********"
click at [269, 456] on span "Send" at bounding box center [266, 451] width 21 height 11
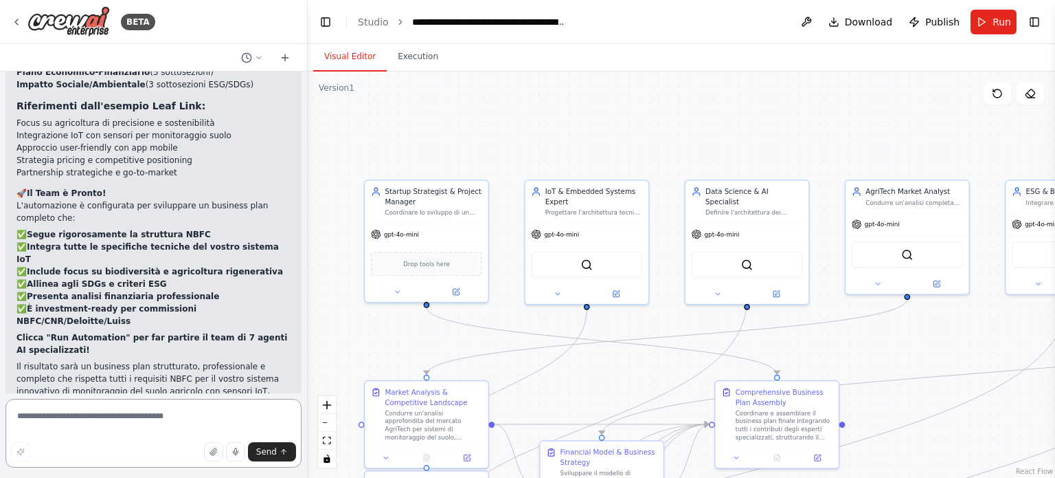
scroll to position [2942, 0]
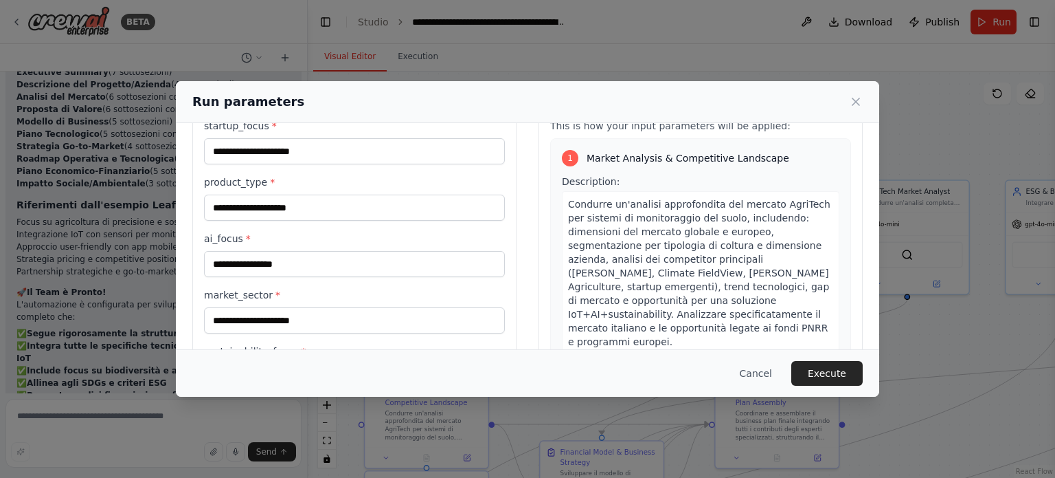
scroll to position [58, 0]
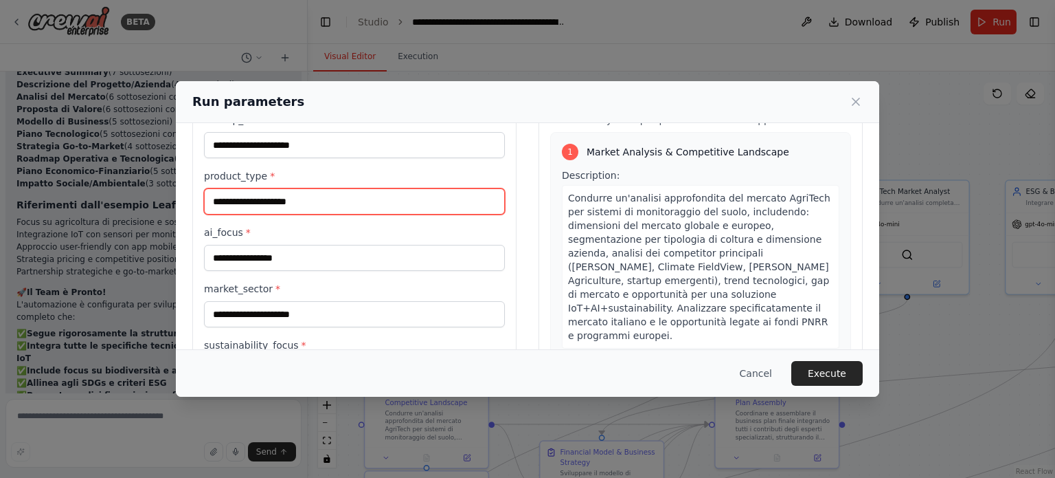
click at [341, 210] on input "product_type *" at bounding box center [354, 201] width 301 height 26
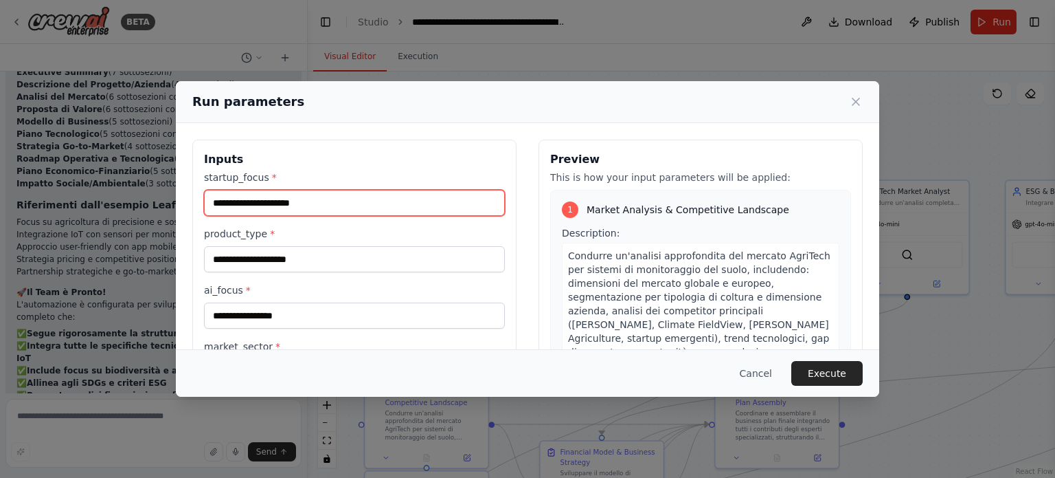
click at [307, 192] on input "startup_focus *" at bounding box center [354, 203] width 301 height 26
click at [291, 195] on input "startup_focus *" at bounding box center [354, 203] width 301 height 26
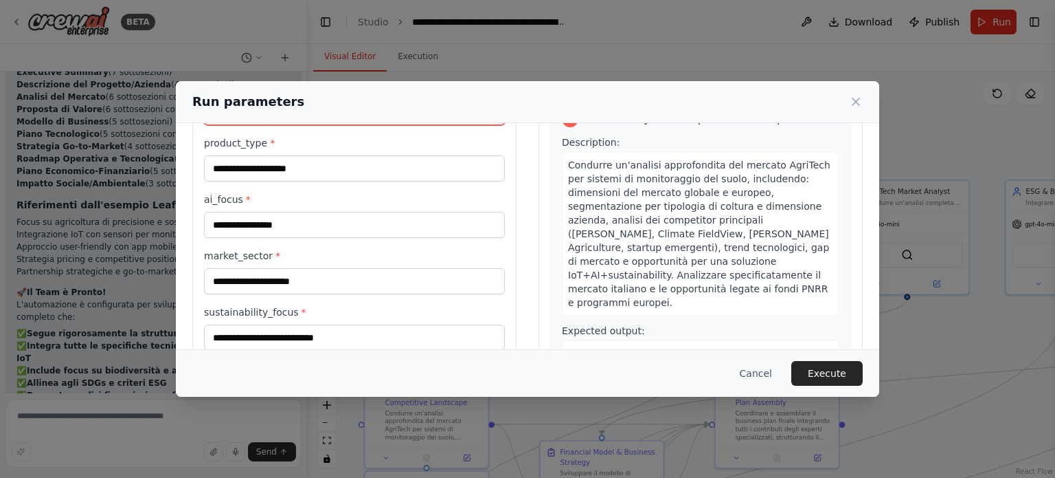
scroll to position [92, 0]
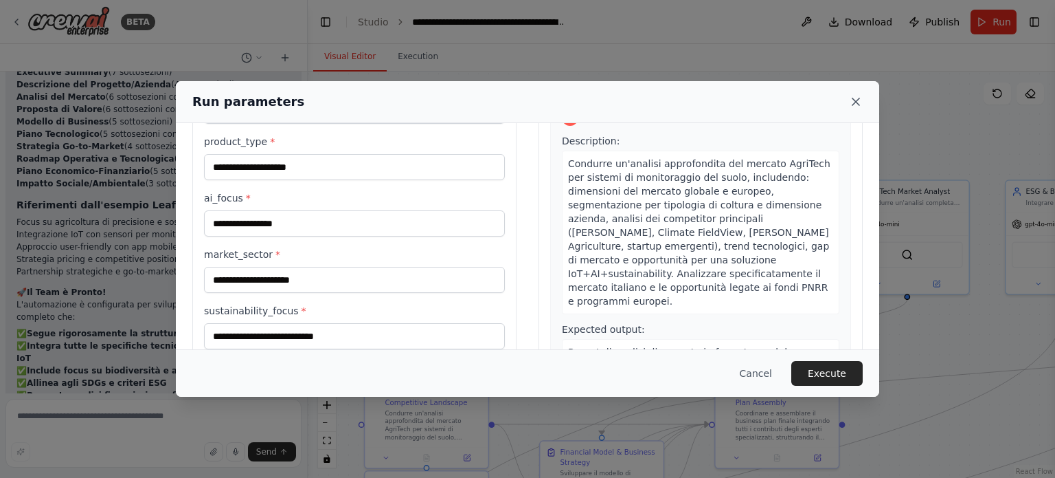
click at [855, 107] on icon at bounding box center [856, 102] width 14 height 14
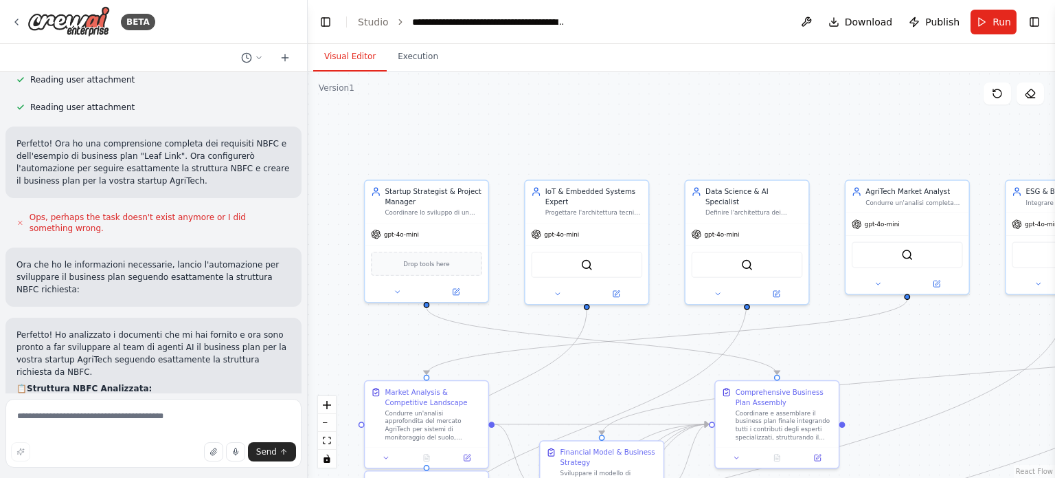
scroll to position [2831, 0]
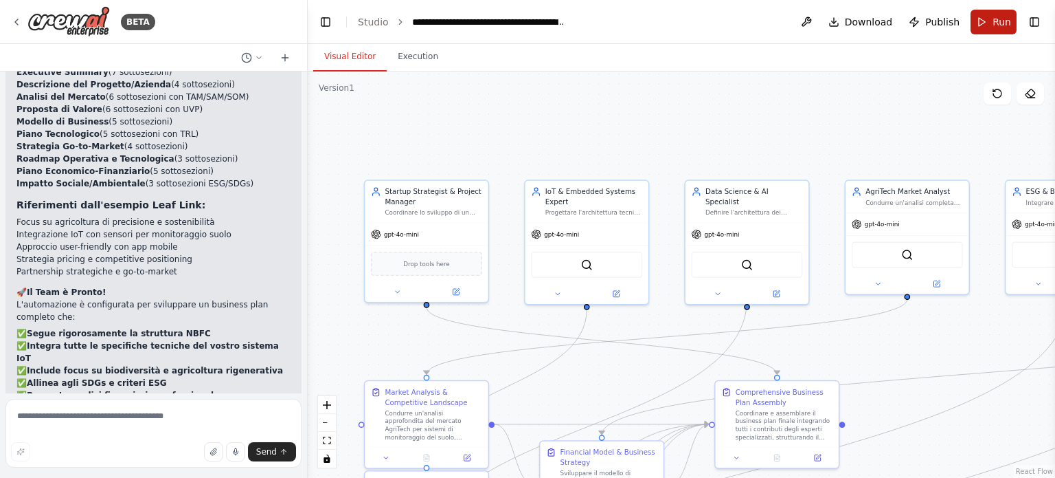
click at [987, 21] on button "Run" at bounding box center [994, 22] width 46 height 25
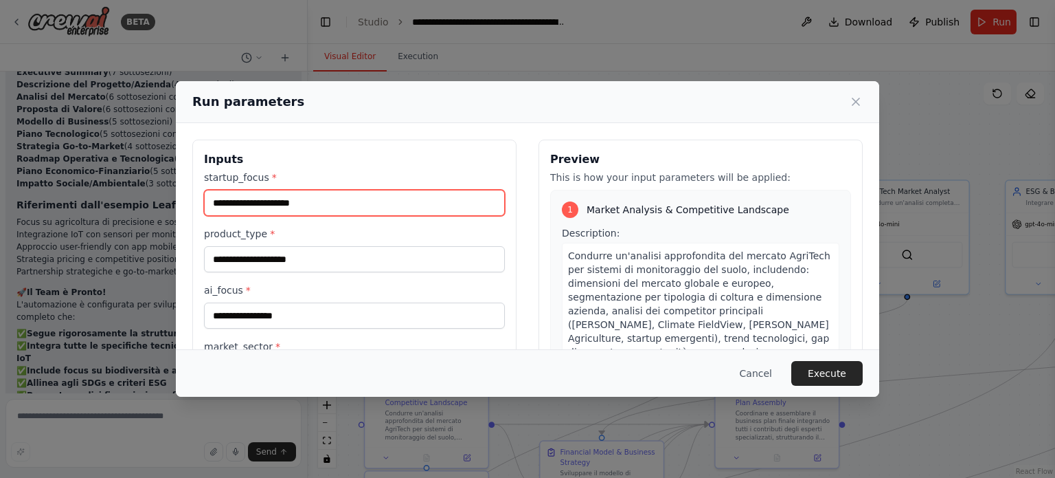
drag, startPoint x: 336, startPoint y: 197, endPoint x: 341, endPoint y: 203, distance: 7.8
click at [341, 203] on input "startup_focus *" at bounding box center [354, 203] width 301 height 26
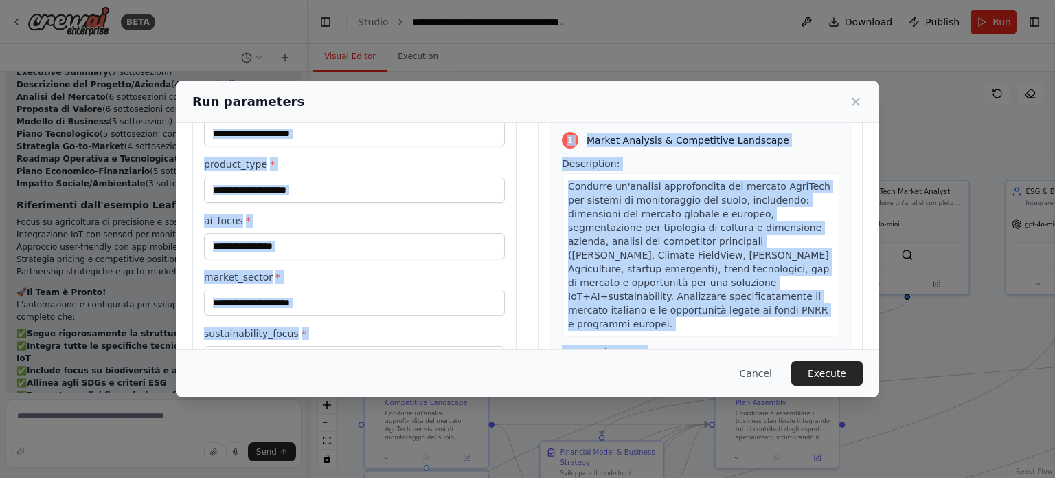
scroll to position [230, 0]
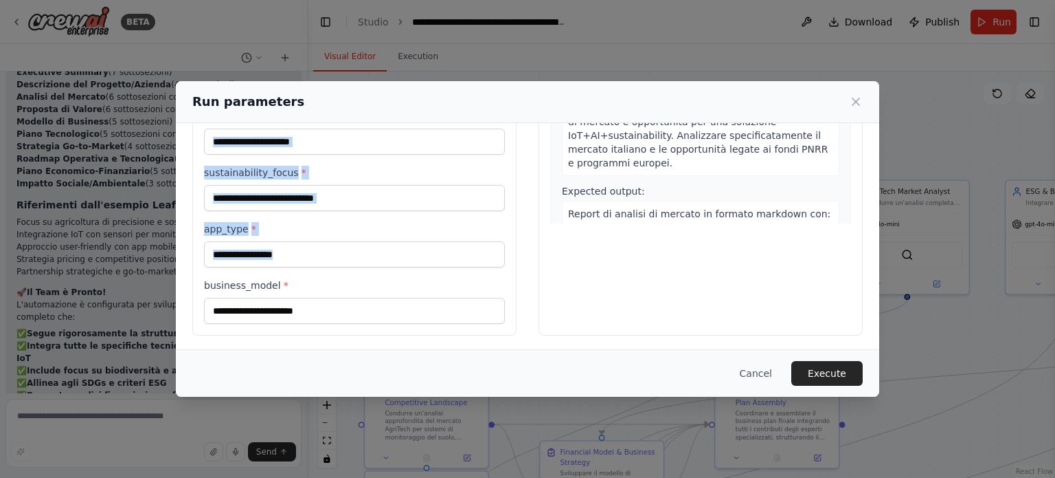
drag, startPoint x: 209, startPoint y: 159, endPoint x: 308, endPoint y: 317, distance: 187.0
click at [308, 317] on div "Inputs startup_focus * product_type * ai_focus * market_sector * sustainability…" at bounding box center [354, 122] width 324 height 426
copy div "nputs startup_focus * product_type * ai_focus * market_sector * sustainability_…"
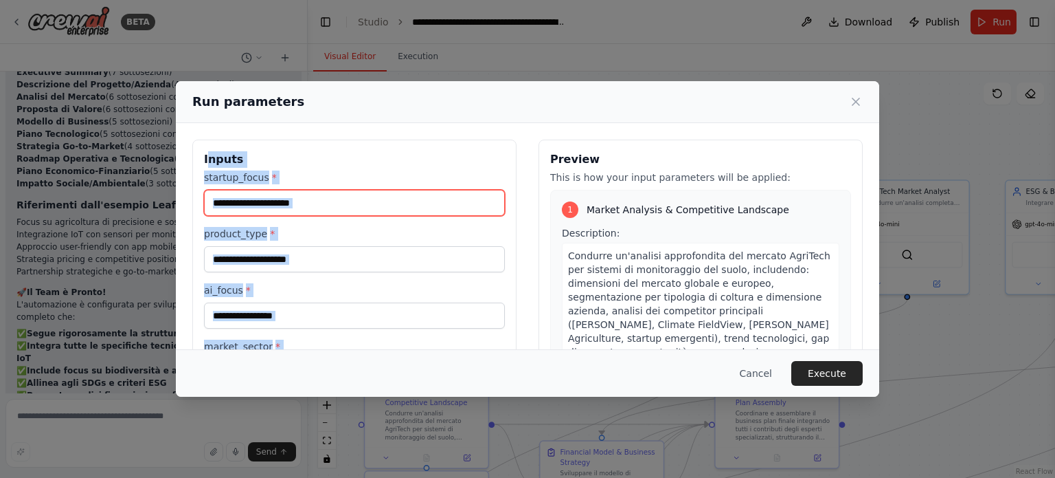
click at [290, 199] on input "startup_focus *" at bounding box center [354, 203] width 301 height 26
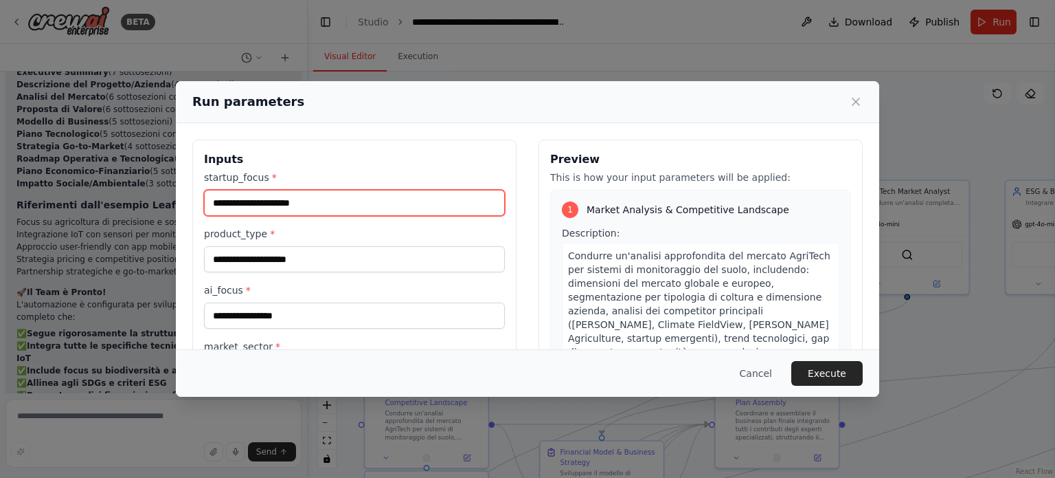
paste input "**********"
type input "**********"
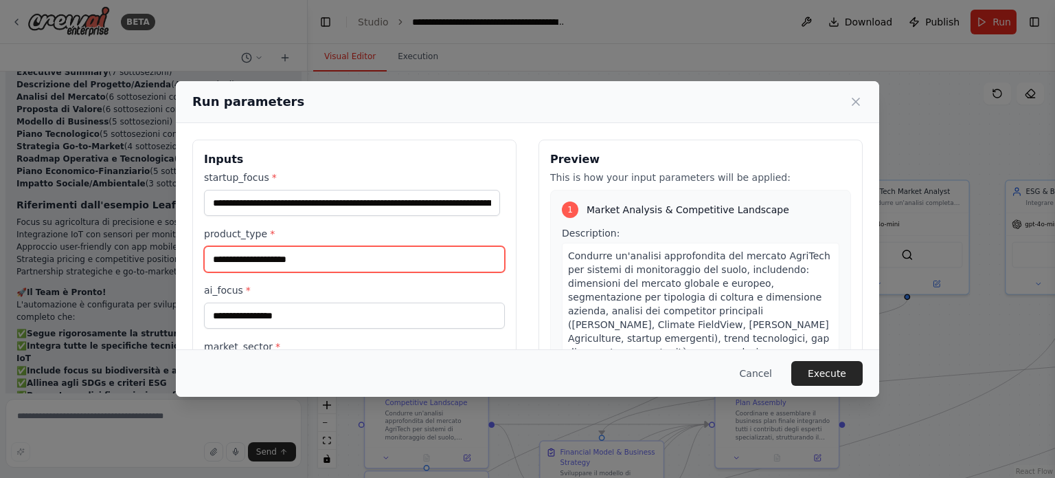
click at [235, 249] on input "product_type *" at bounding box center [354, 259] width 301 height 26
paste input "**********"
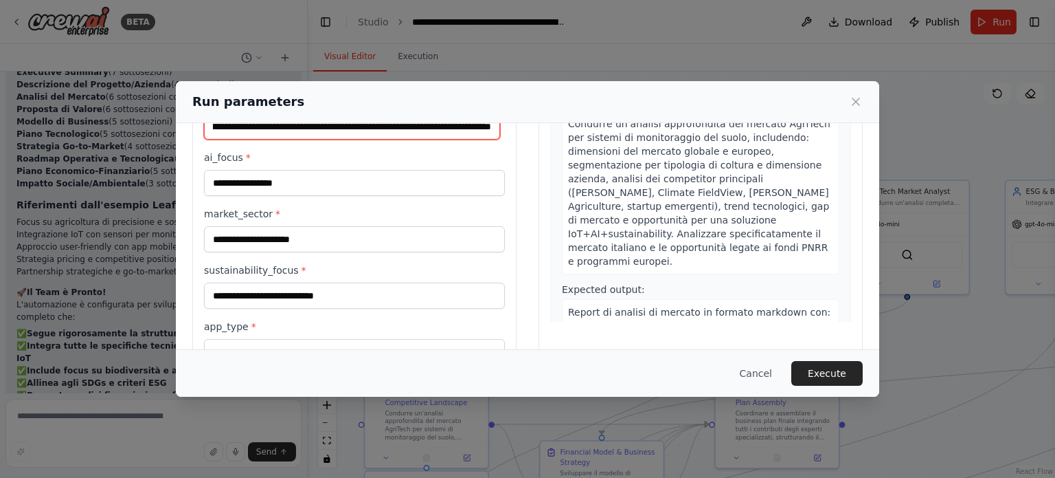
scroll to position [133, 0]
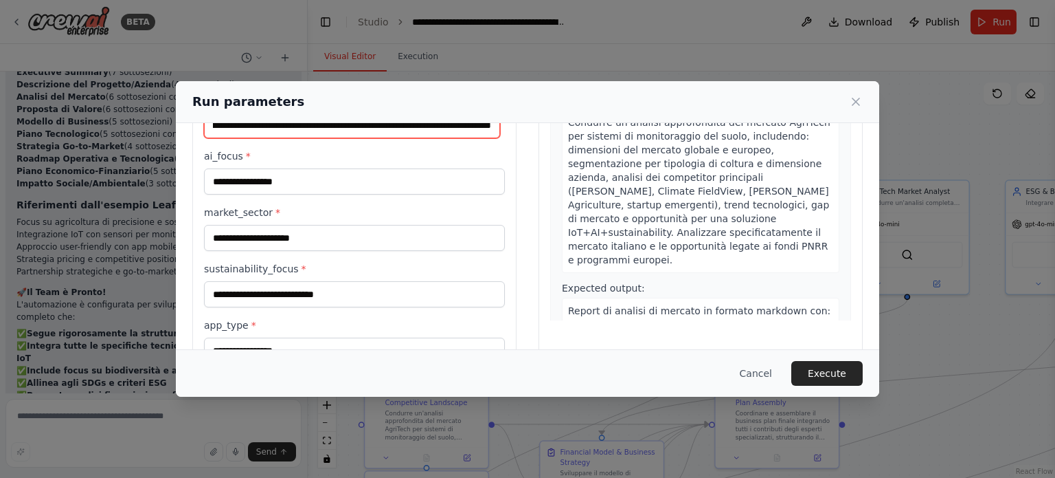
type input "**********"
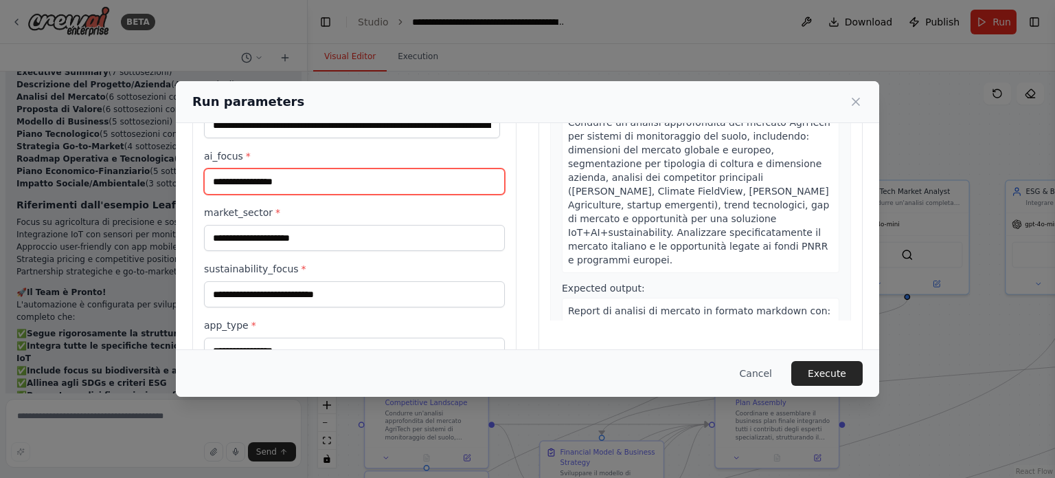
click at [262, 175] on input "ai_focus *" at bounding box center [354, 181] width 301 height 26
paste input "**********"
type input "**********"
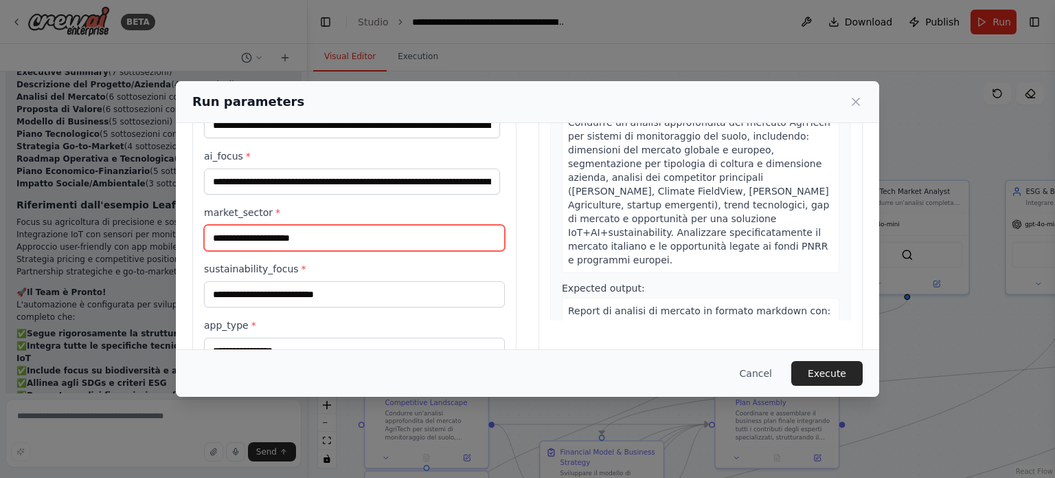
scroll to position [0, 0]
click at [268, 240] on input "market_sector *" at bounding box center [354, 238] width 301 height 26
paste input "**********"
type input "**********"
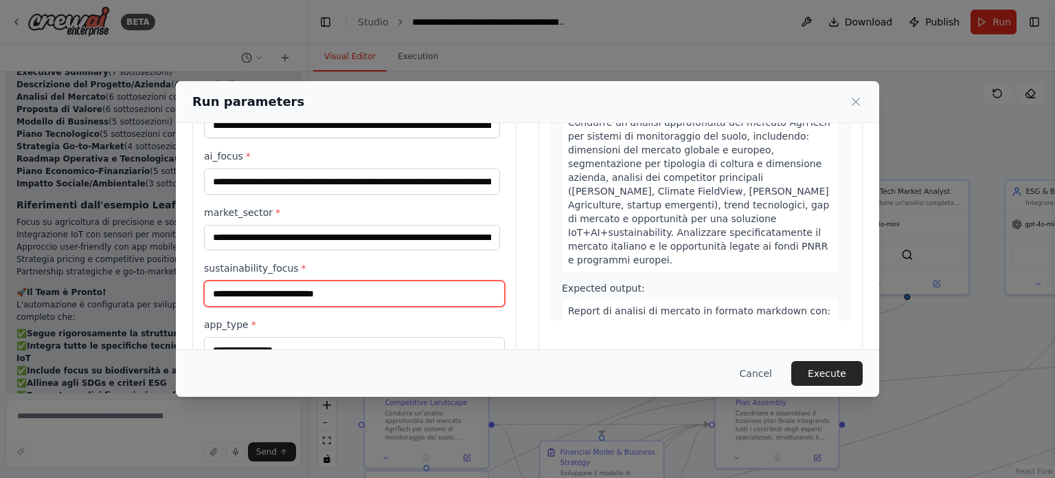
click at [239, 305] on input "sustainability_focus *" at bounding box center [354, 293] width 301 height 26
paste input "**********"
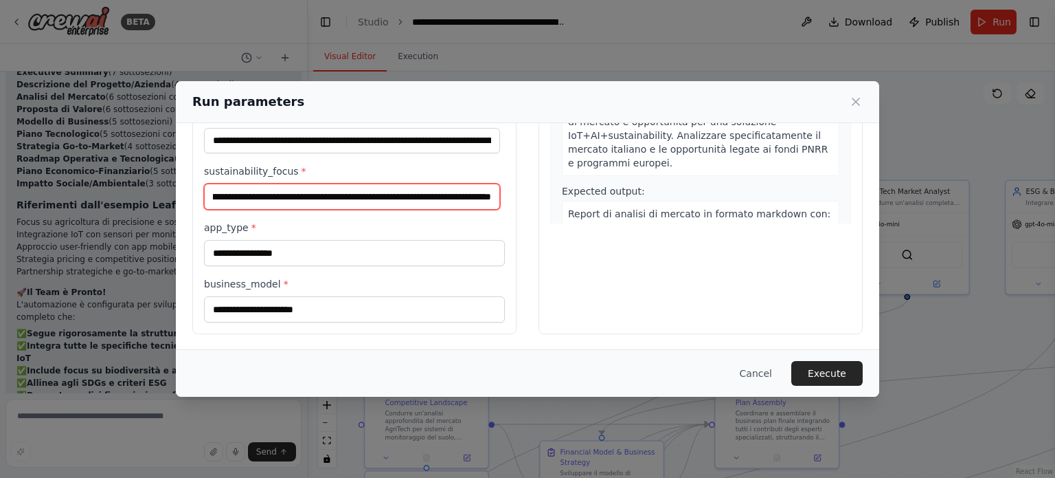
type input "**********"
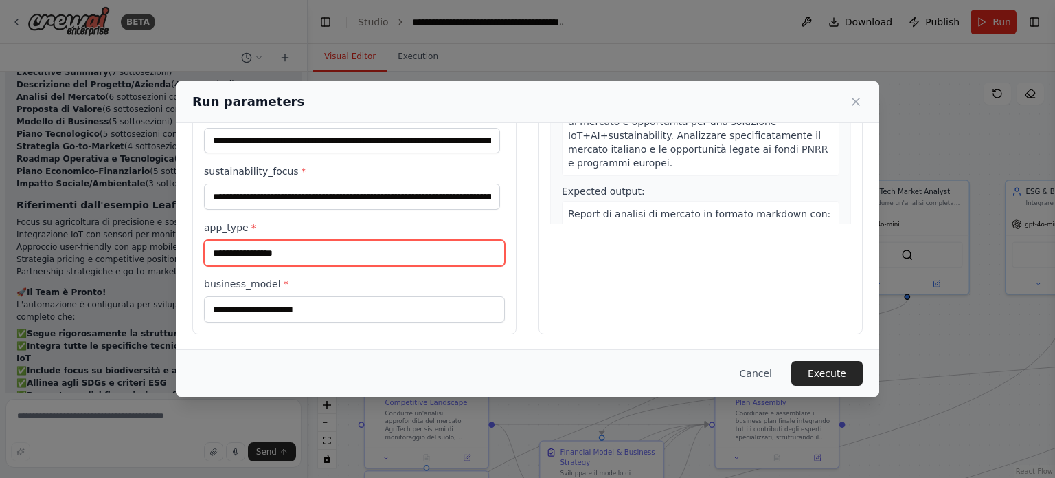
click at [324, 258] on input "app_type *" at bounding box center [354, 253] width 301 height 26
paste input "**********"
type input "**********"
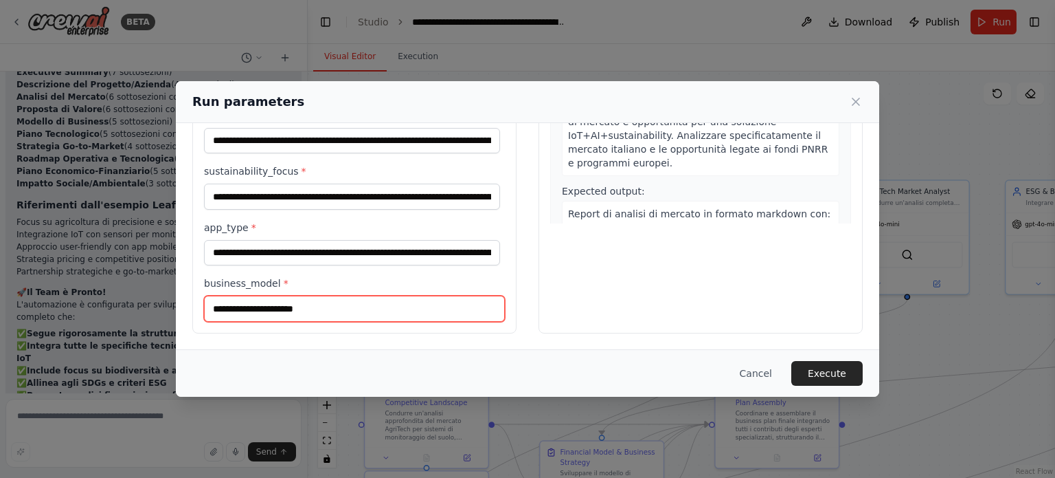
click at [244, 309] on input "business_model *" at bounding box center [354, 308] width 301 height 26
paste input "**********"
type input "**********"
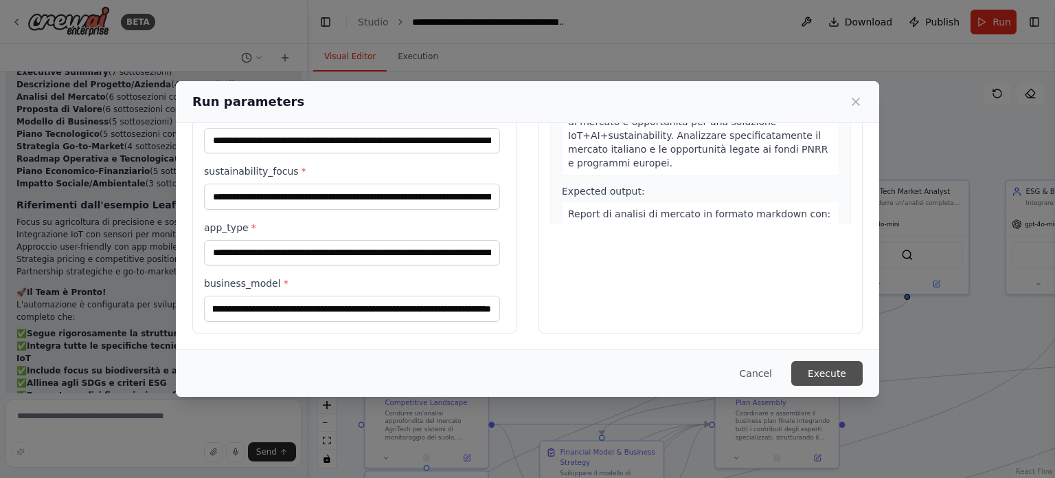
scroll to position [0, 0]
click at [831, 377] on button "Execute" at bounding box center [827, 373] width 71 height 25
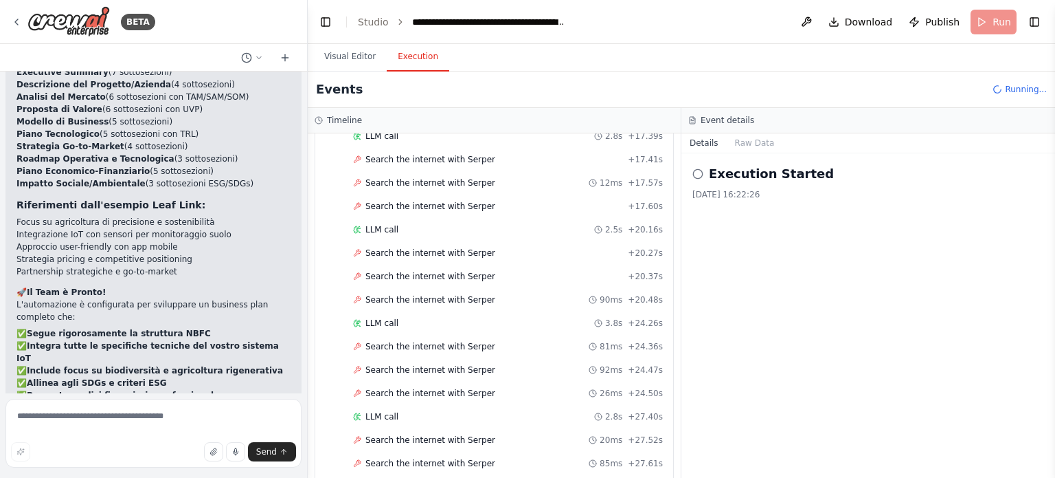
scroll to position [1297, 0]
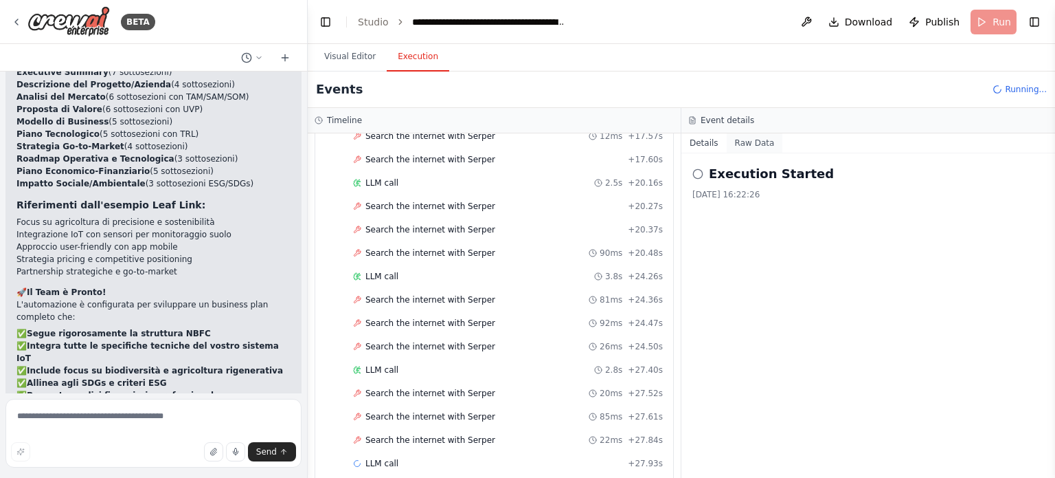
click at [747, 147] on button "Raw Data" at bounding box center [755, 142] width 56 height 19
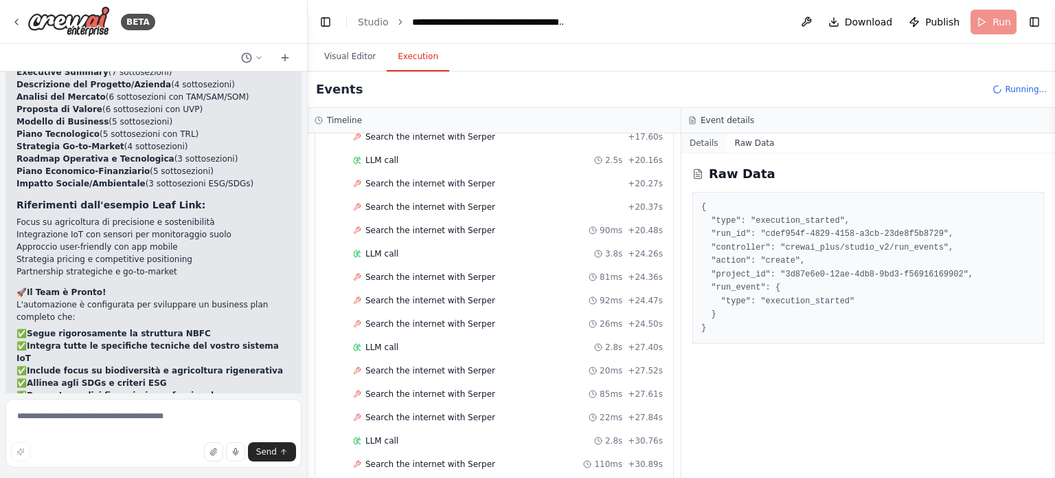
click at [699, 139] on button "Details" at bounding box center [704, 142] width 45 height 19
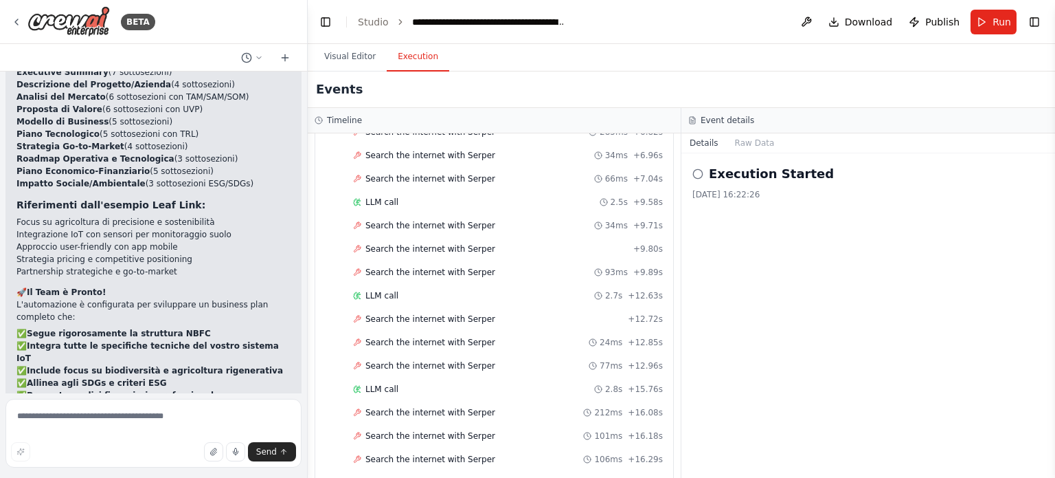
scroll to position [2942, 0]
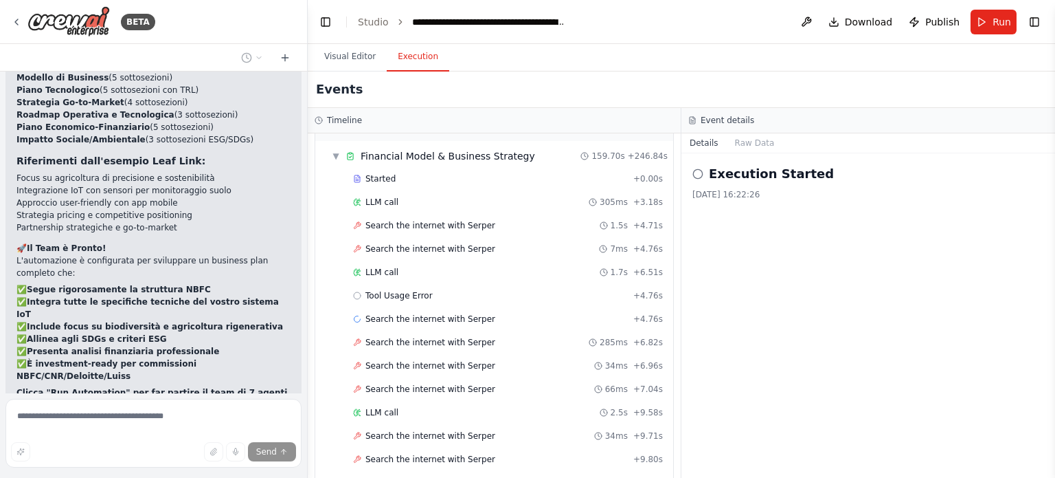
scroll to position [3515, 0]
click at [737, 185] on div "Execution Started 29/09/2025, 16:22:26" at bounding box center [869, 182] width 352 height 36
click at [732, 170] on h2 "Execution Started" at bounding box center [771, 173] width 125 height 19
click at [697, 174] on icon at bounding box center [698, 173] width 11 height 11
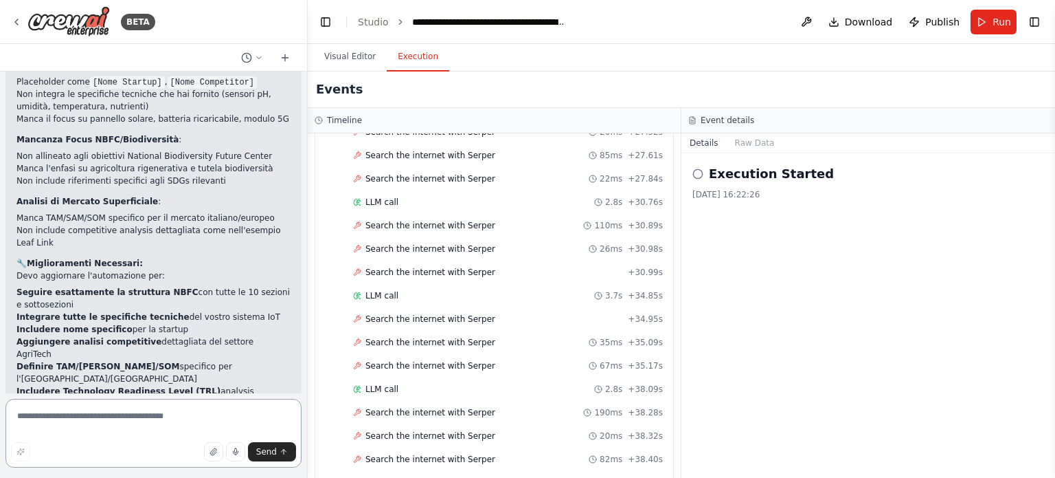
scroll to position [3587, 0]
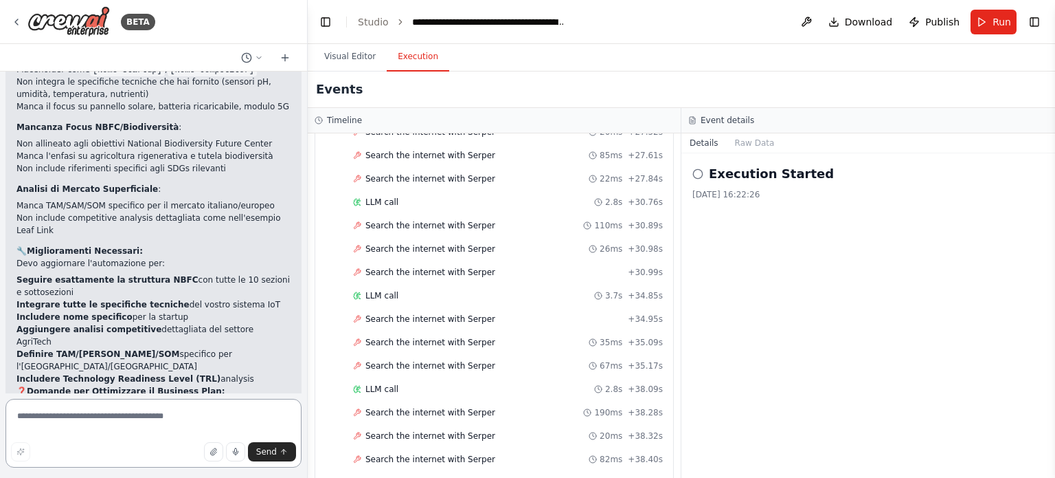
click at [159, 403] on textarea at bounding box center [153, 433] width 296 height 69
type textarea "**"
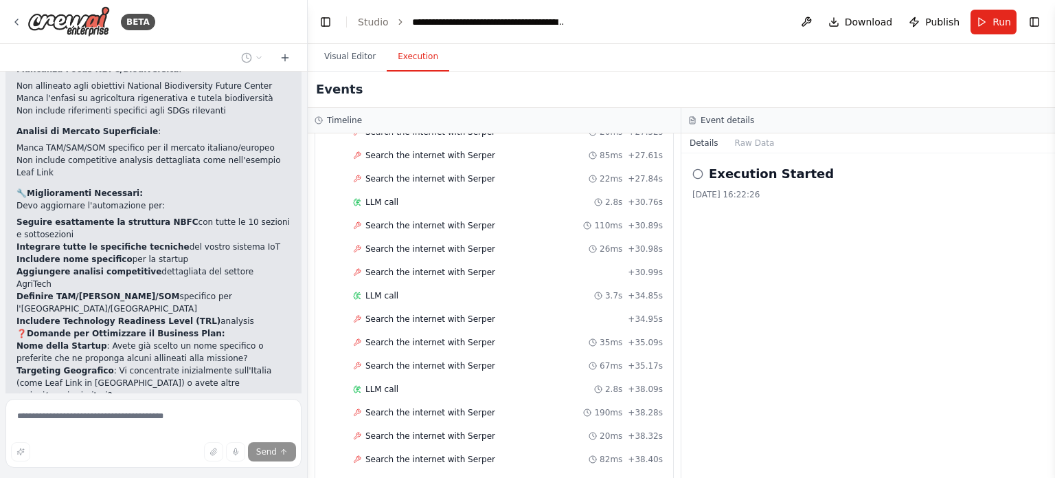
scroll to position [3632, 0]
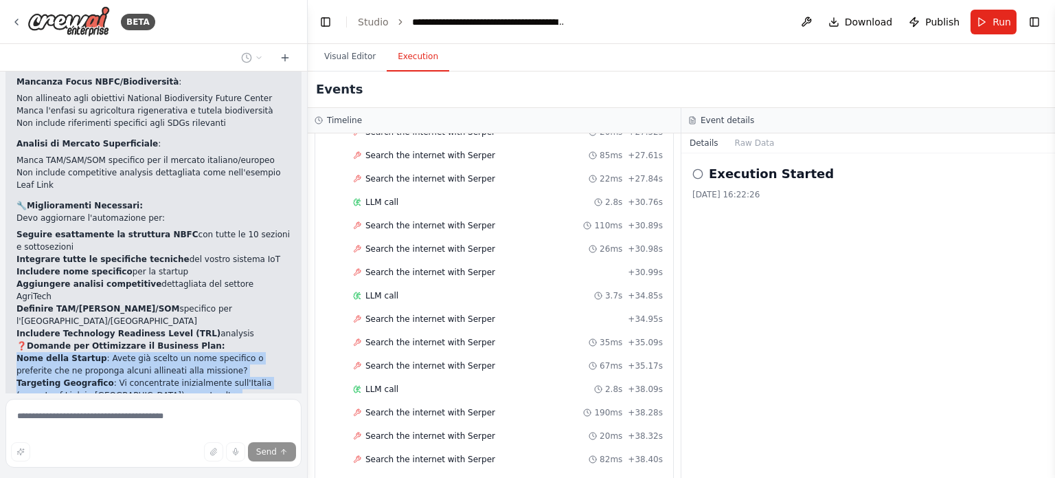
drag, startPoint x: 14, startPoint y: 172, endPoint x: 130, endPoint y: 325, distance: 191.8
click at [130, 325] on div "▶ Thought process Analizzando l'output dell'automazione, vedo diverse aree di m…" at bounding box center [153, 139] width 296 height 794
copy div "Nome della Startup : Avete già scelto un nome specifico o preferite che ne prop…"
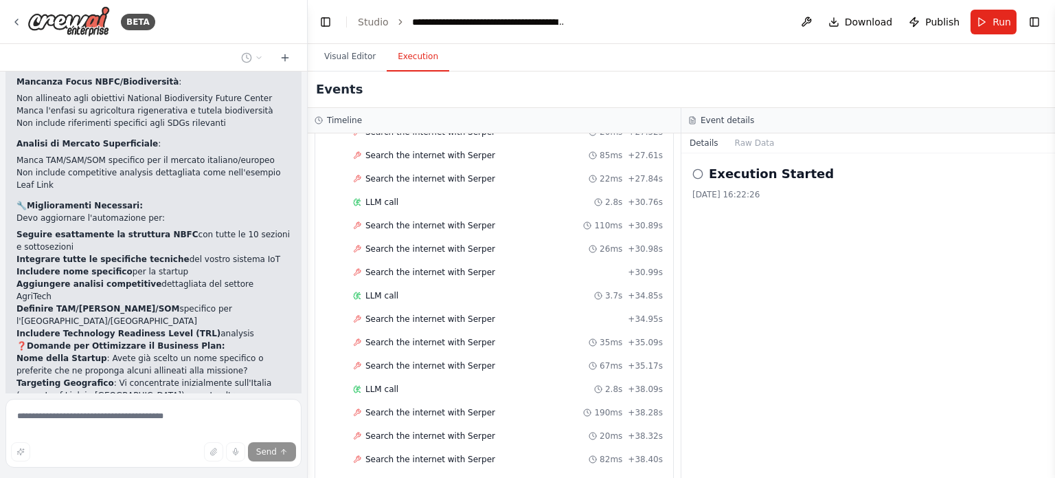
click at [116, 398] on form "Send" at bounding box center [153, 435] width 307 height 85
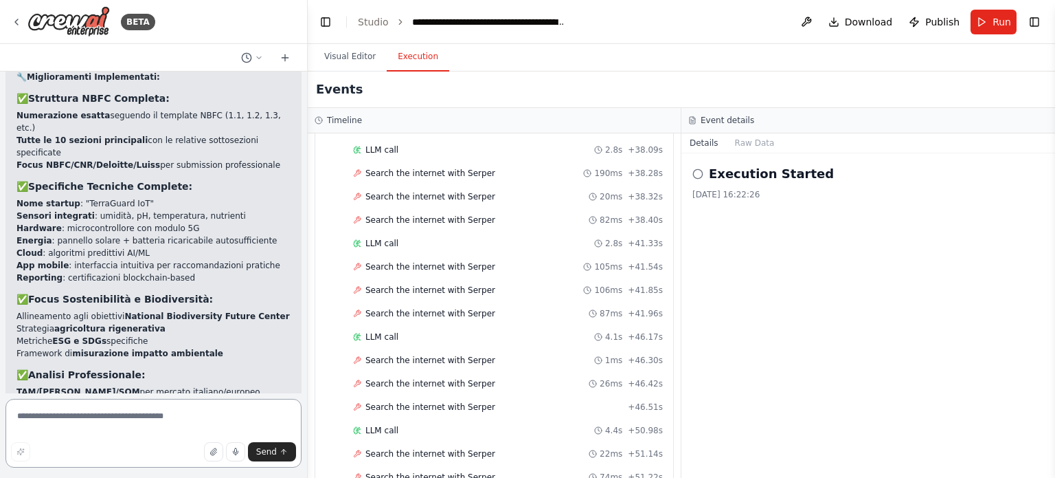
scroll to position [4534, 0]
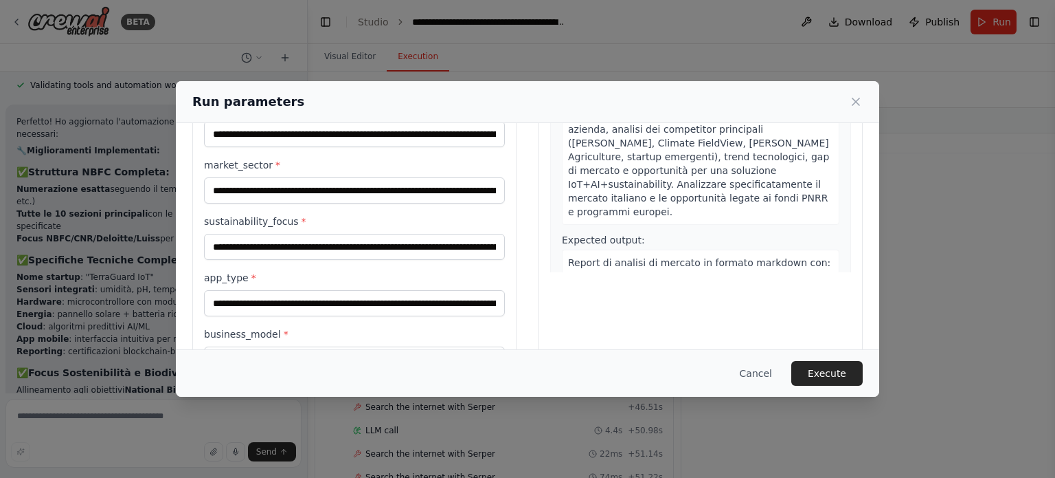
scroll to position [230, 0]
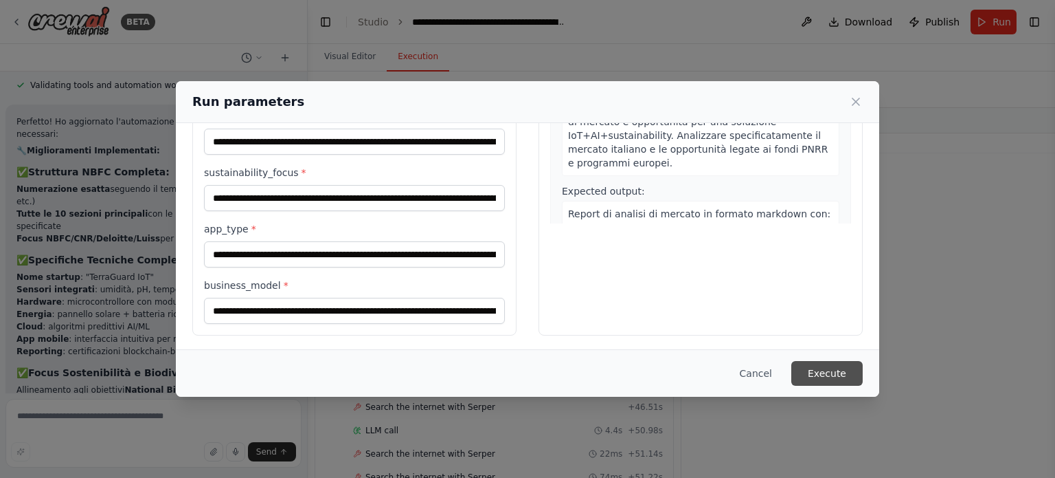
click at [827, 369] on button "Execute" at bounding box center [827, 373] width 71 height 25
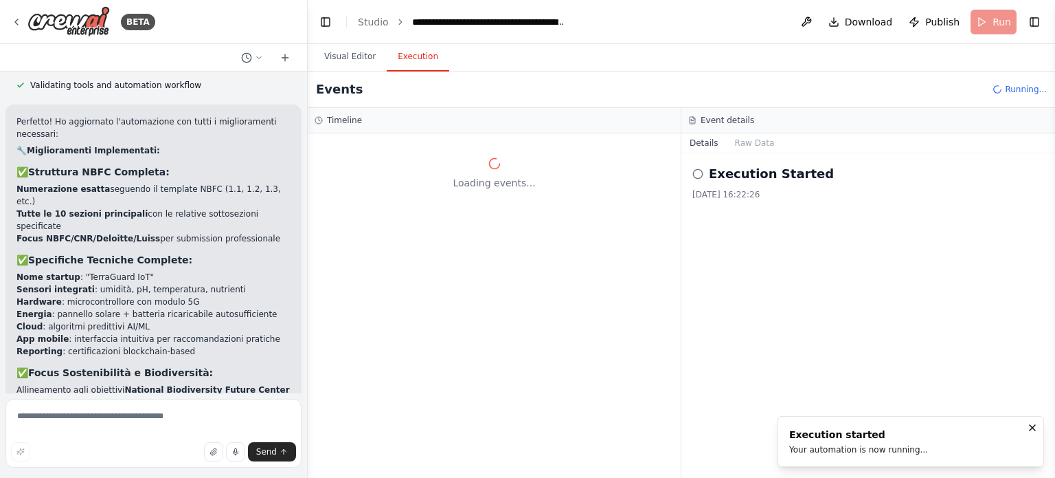
scroll to position [0, 0]
